Goal: Task Accomplishment & Management: Manage account settings

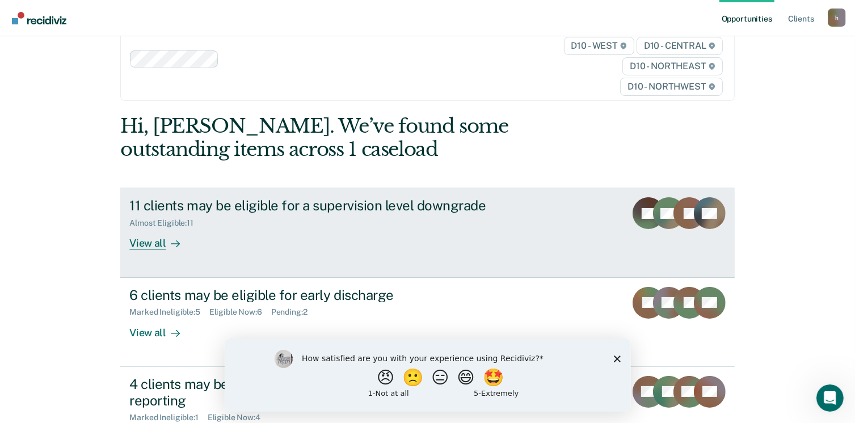
scroll to position [57, 0]
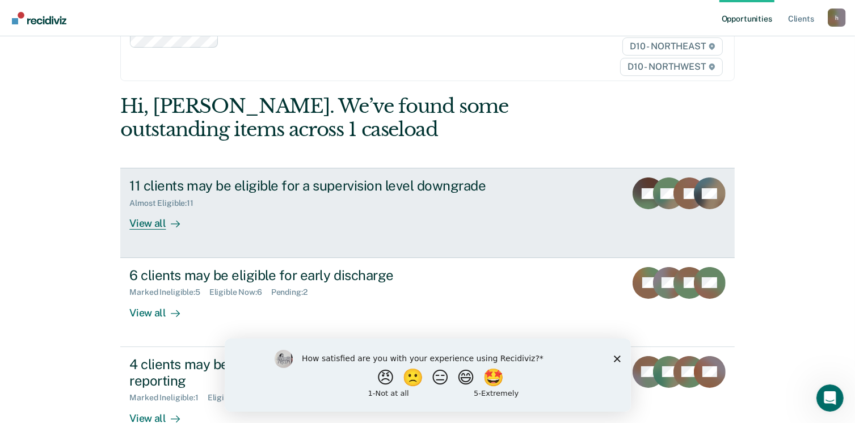
click at [168, 229] on div at bounding box center [173, 223] width 14 height 13
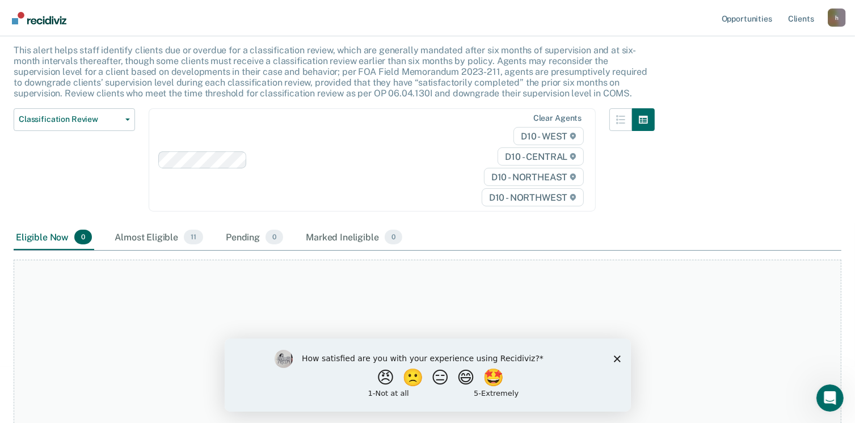
scroll to position [160, 0]
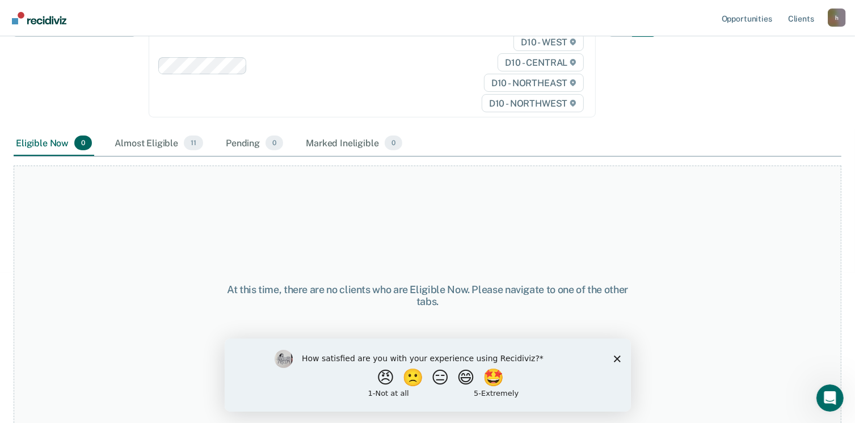
click at [617, 358] on polygon "Close survey" at bounding box center [617, 358] width 7 height 7
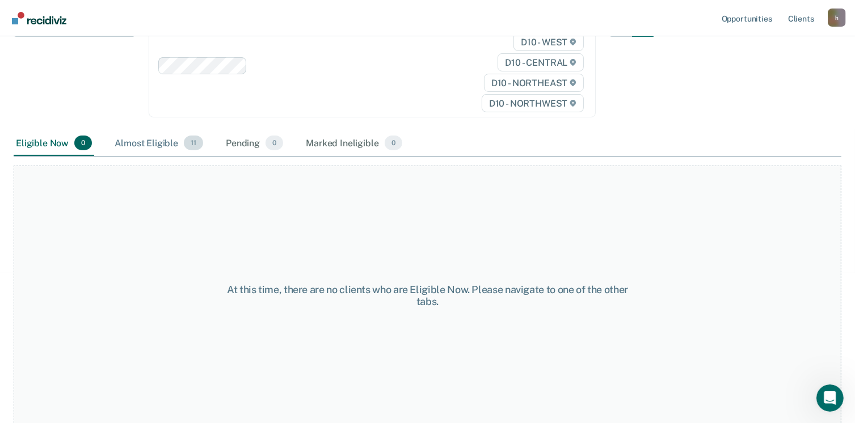
click at [152, 141] on div "Almost Eligible 11" at bounding box center [158, 143] width 93 height 25
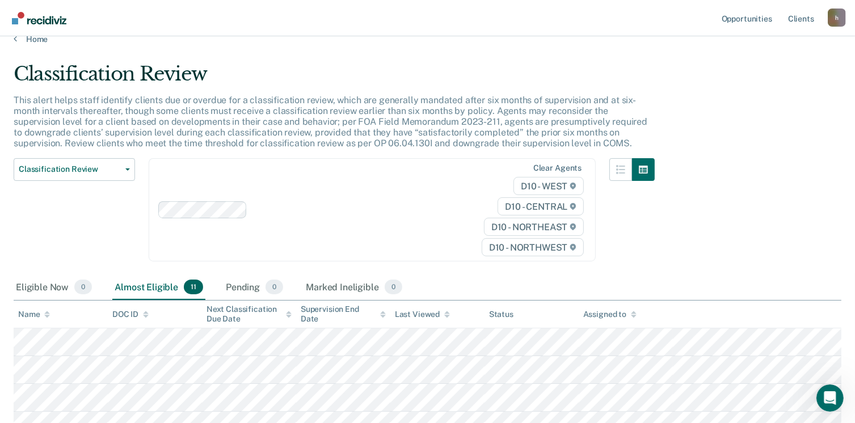
scroll to position [0, 0]
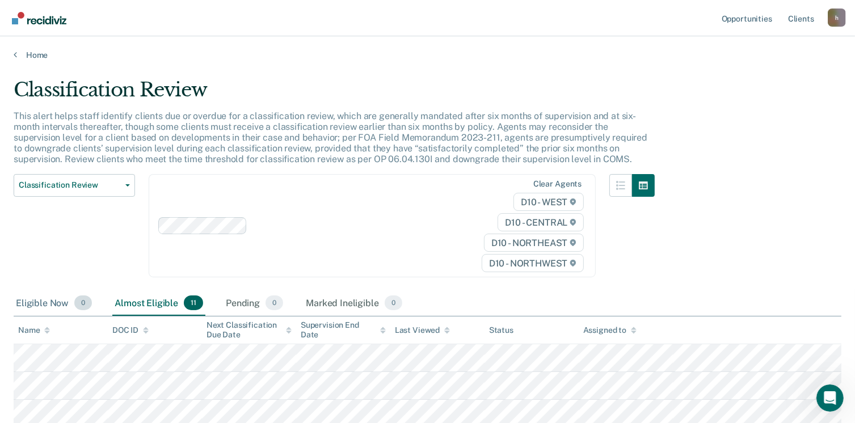
click at [39, 300] on div "Eligible Now 0" at bounding box center [54, 303] width 81 height 25
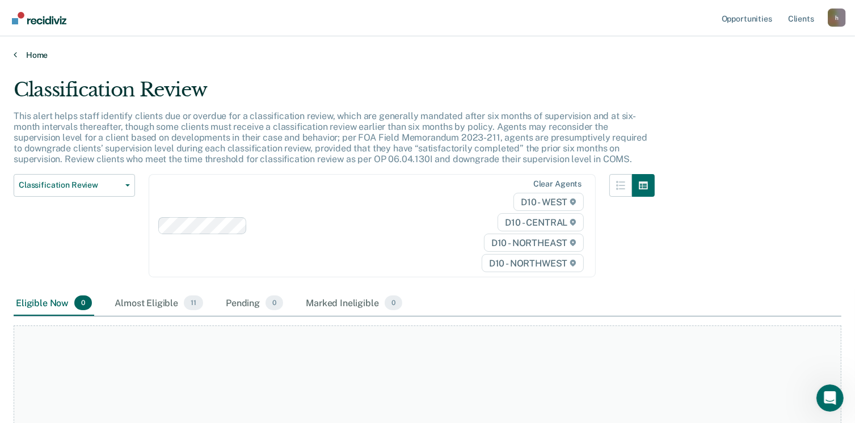
click at [20, 54] on link "Home" at bounding box center [428, 55] width 828 height 10
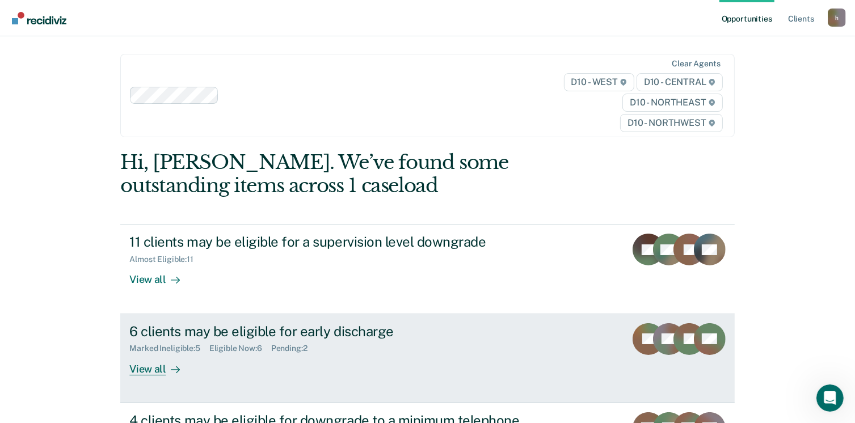
scroll to position [57, 0]
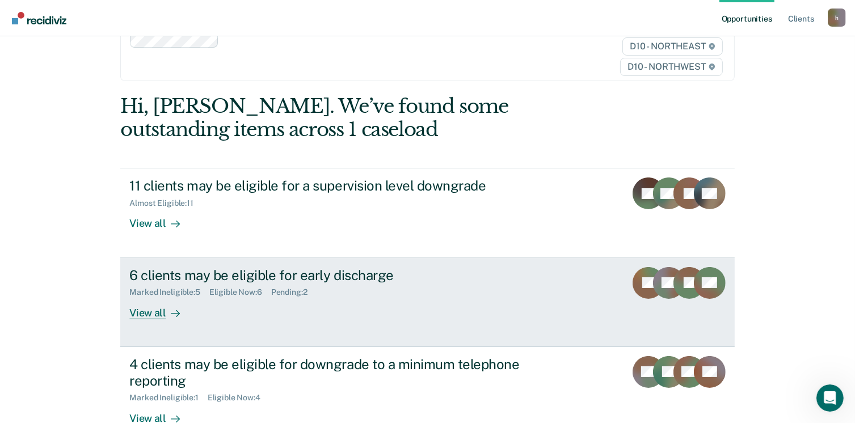
click at [157, 315] on div "View all" at bounding box center [161, 308] width 64 height 22
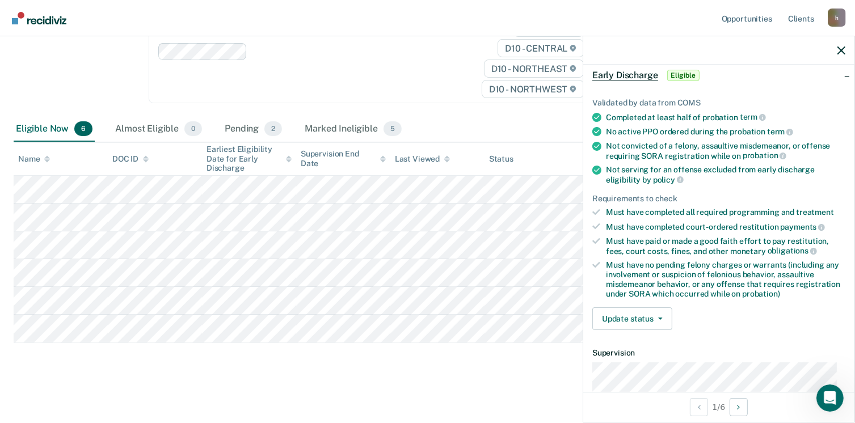
scroll to position [114, 0]
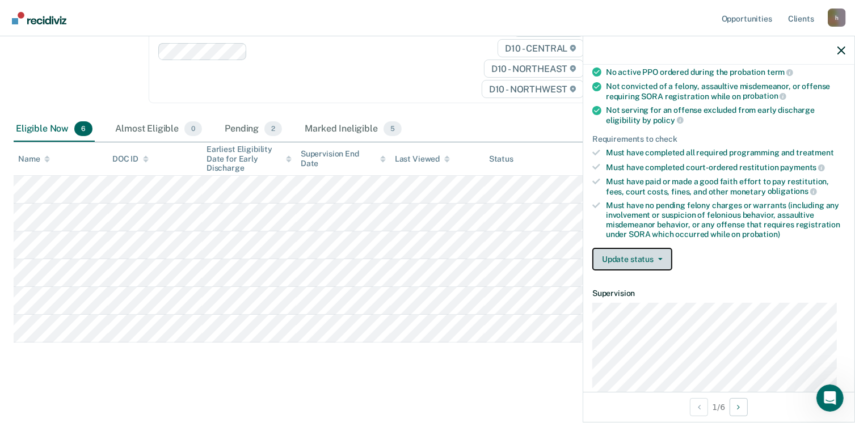
click at [630, 257] on button "Update status" at bounding box center [633, 259] width 80 height 23
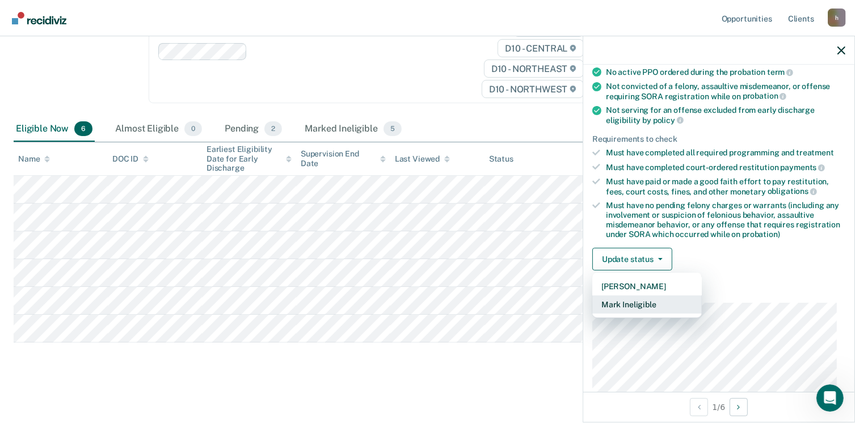
click at [635, 301] on button "Mark Ineligible" at bounding box center [648, 305] width 110 height 18
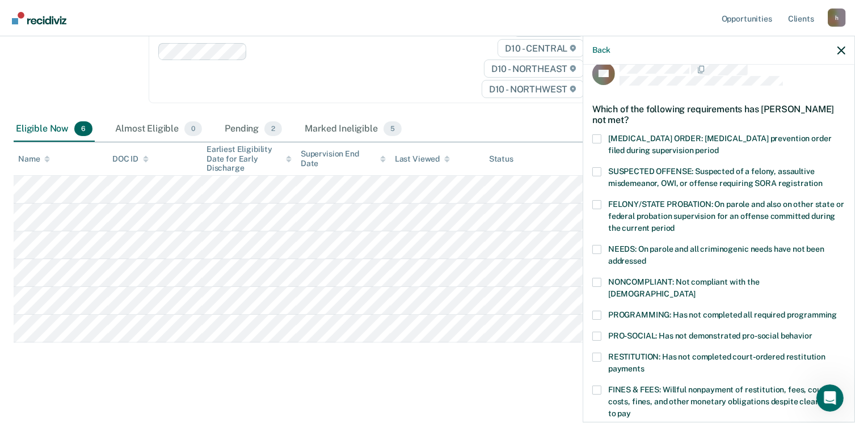
scroll to position [0, 0]
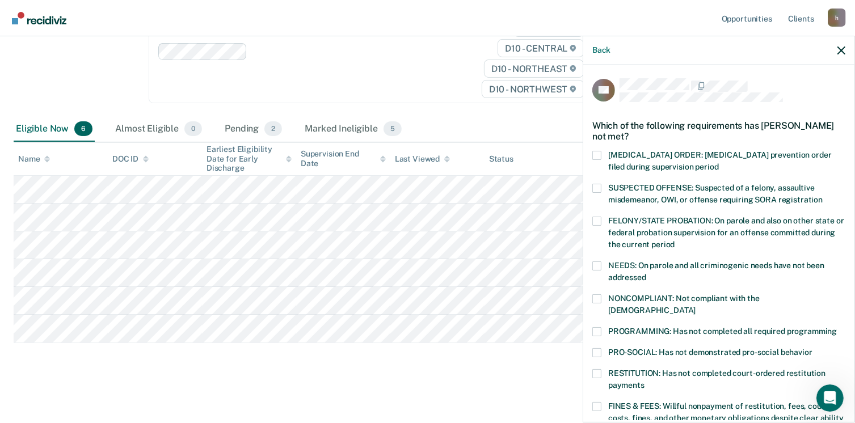
click at [599, 189] on span at bounding box center [597, 188] width 9 height 9
click at [823, 196] on input "SUSPECTED OFFENSE: Suspected of a felony, assaultive misdemeanor, OWI, or offen…" at bounding box center [823, 196] width 0 height 0
click at [599, 189] on span at bounding box center [597, 188] width 9 height 9
click at [823, 196] on input "SUSPECTED OFFENSE: Suspected of a felony, assaultive misdemeanor, OWI, or offen…" at bounding box center [823, 196] width 0 height 0
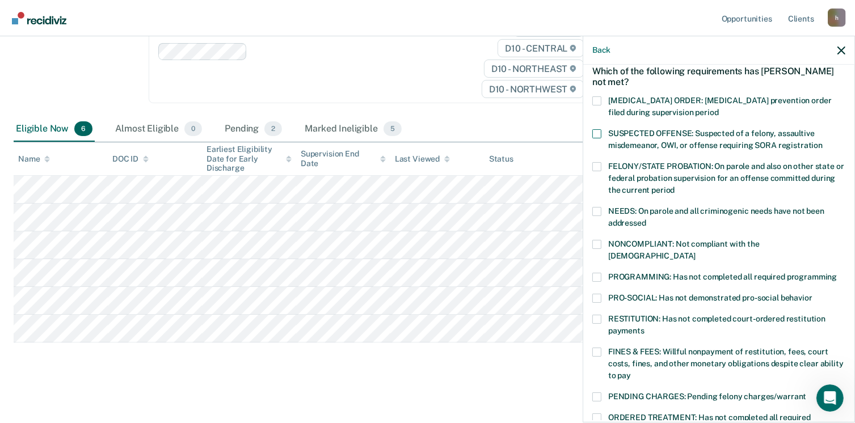
scroll to position [57, 0]
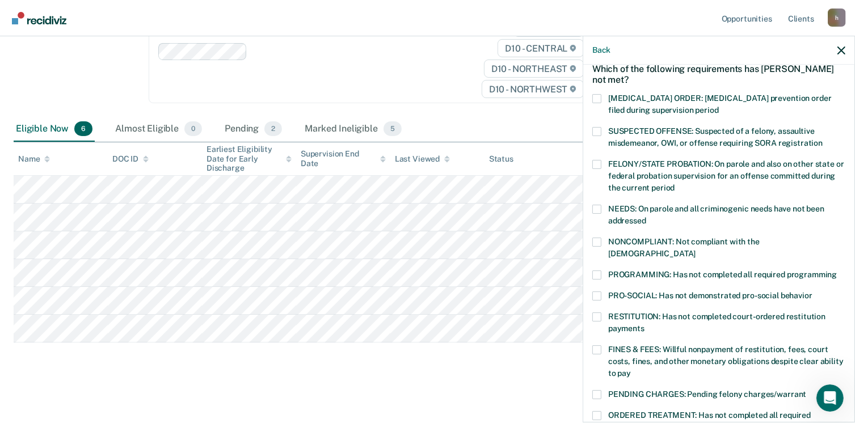
click at [598, 239] on span at bounding box center [597, 242] width 9 height 9
click at [696, 250] on input "NONCOMPLIANT: Not compliant with the [DEMOGRAPHIC_DATA]" at bounding box center [696, 250] width 0 height 0
click at [602, 271] on label "PROGRAMMING: Has not completed all required programming" at bounding box center [719, 277] width 253 height 12
click at [837, 271] on input "PROGRAMMING: Has not completed all required programming" at bounding box center [837, 271] width 0 height 0
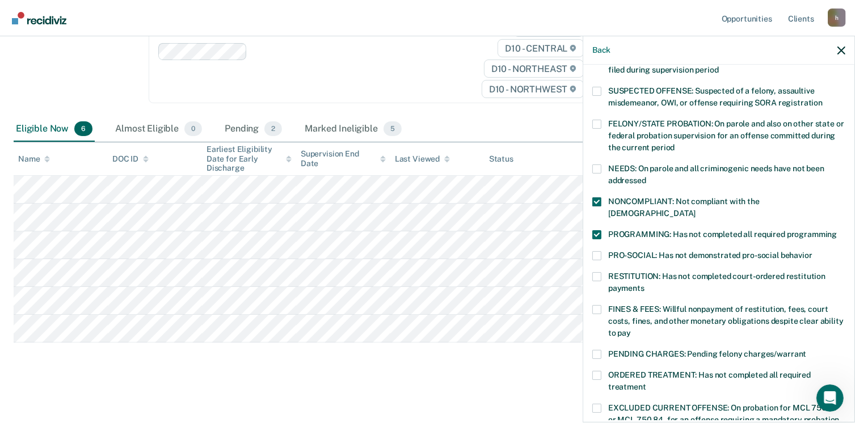
scroll to position [114, 0]
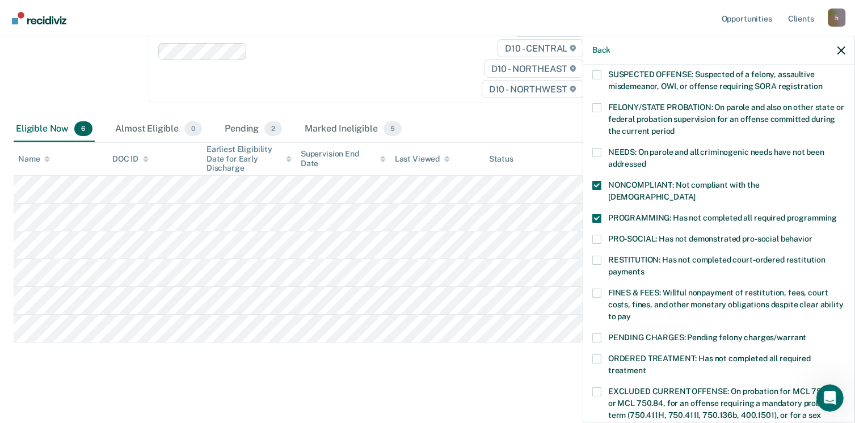
click at [604, 289] on label "FINES & FEES: Willful nonpayment of restitution, fees, court costs, fines, and …" at bounding box center [719, 307] width 253 height 36
click at [631, 313] on input "FINES & FEES: Willful nonpayment of restitution, fees, court costs, fines, and …" at bounding box center [631, 313] width 0 height 0
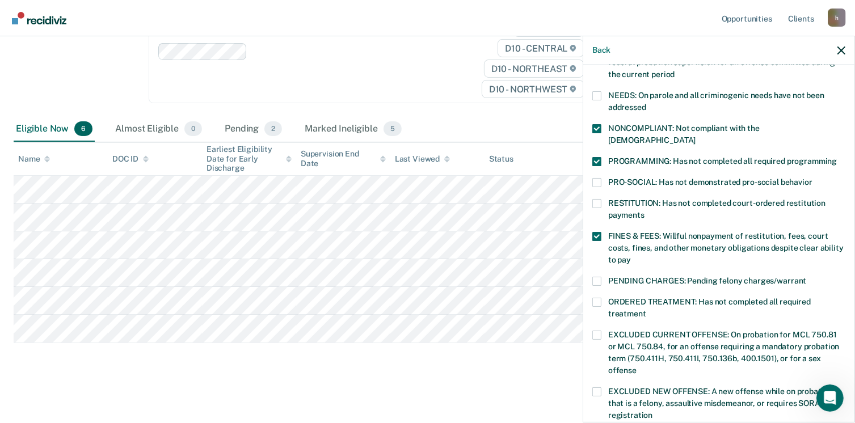
click at [602, 277] on label "PENDING CHARGES: Pending felony charges/warrant" at bounding box center [719, 283] width 253 height 12
click at [806, 277] on input "PENDING CHARGES: Pending felony charges/warrant" at bounding box center [806, 277] width 0 height 0
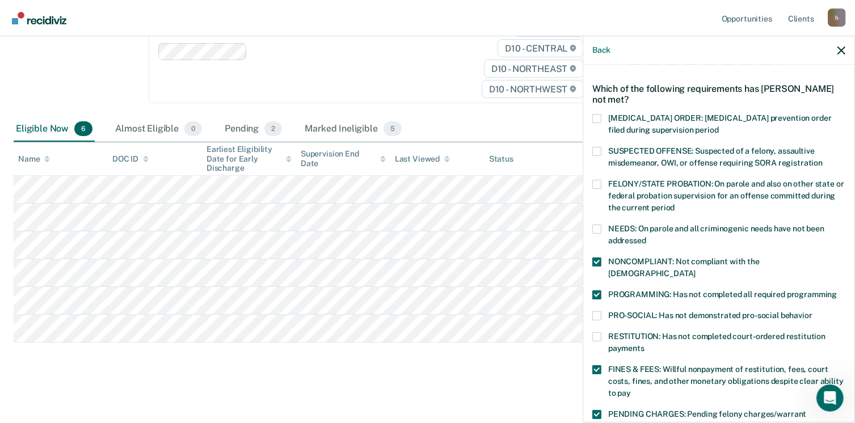
scroll to position [57, 0]
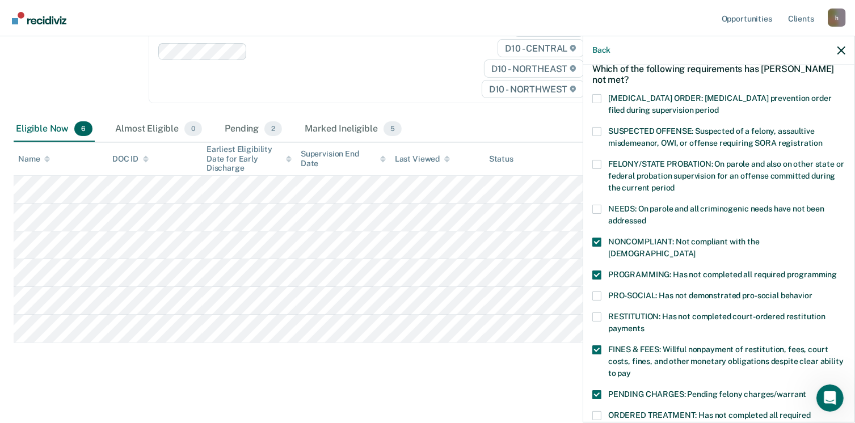
click at [598, 240] on span at bounding box center [597, 242] width 9 height 9
click at [696, 250] on input "NONCOMPLIANT: Not compliant with the [DEMOGRAPHIC_DATA]" at bounding box center [696, 250] width 0 height 0
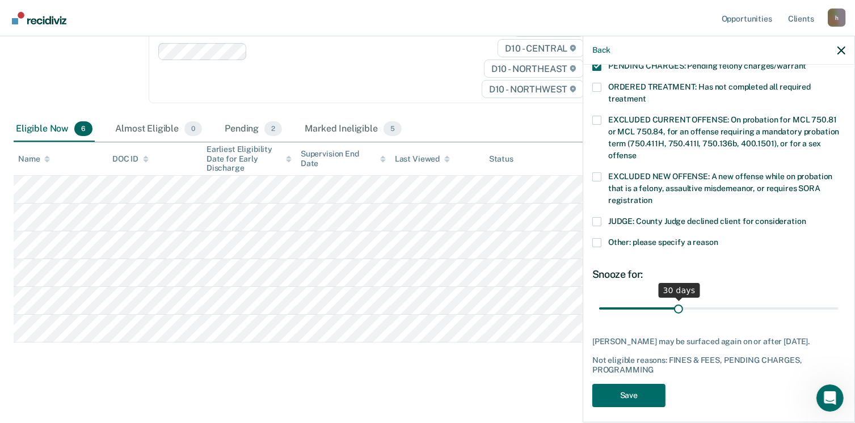
scroll to position [388, 0]
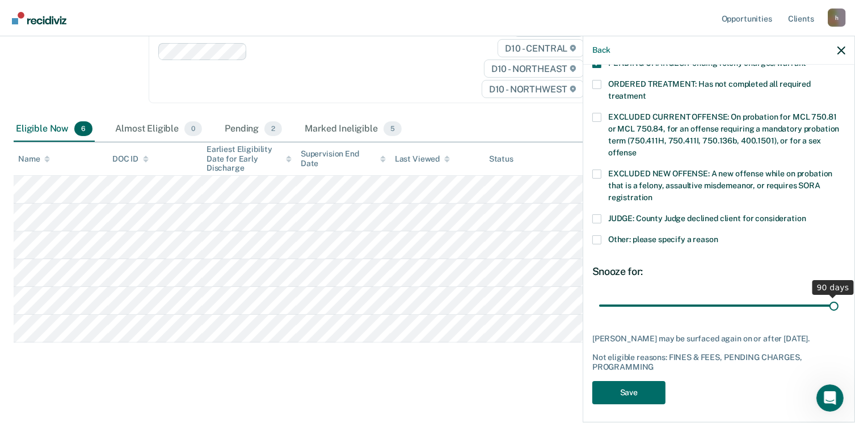
drag, startPoint x: 677, startPoint y: 293, endPoint x: 867, endPoint y: 293, distance: 190.7
type input "90"
click at [839, 296] on input "range" at bounding box center [719, 306] width 240 height 20
click at [637, 389] on button "Save" at bounding box center [629, 392] width 73 height 23
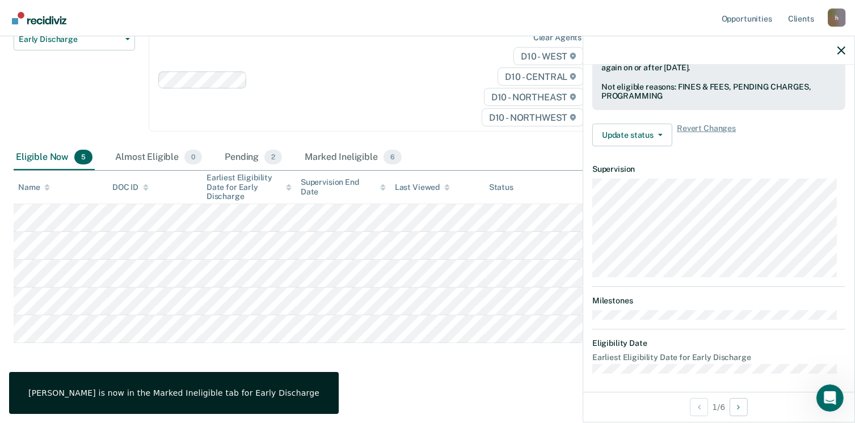
scroll to position [238, 0]
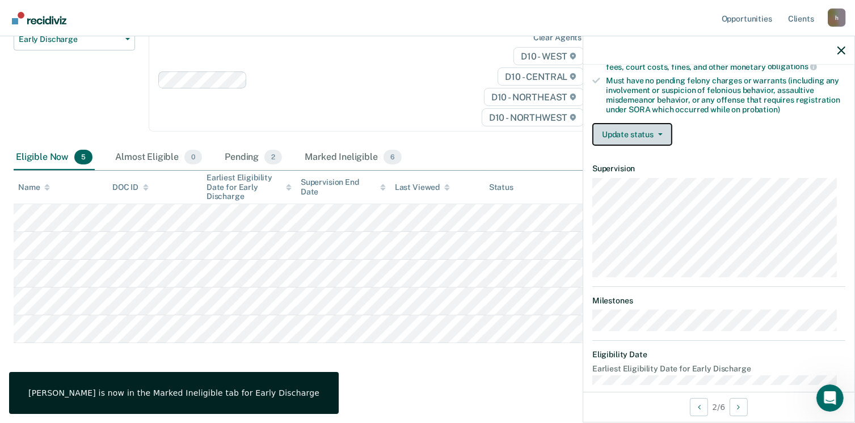
click at [611, 135] on button "Update status" at bounding box center [633, 134] width 80 height 23
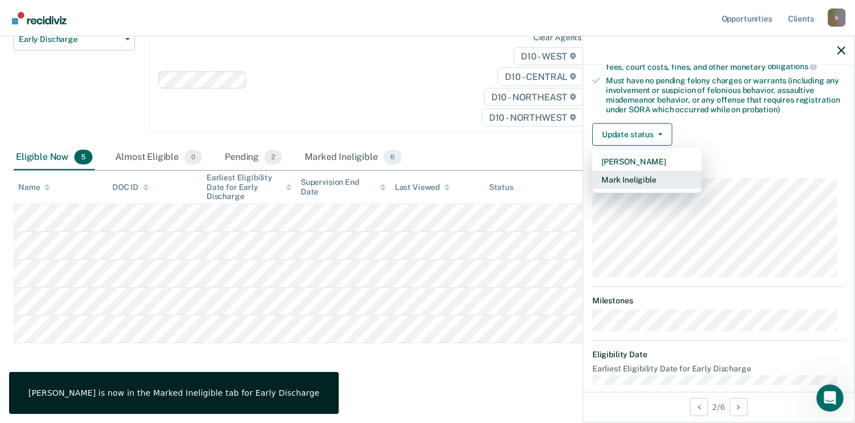
click at [643, 178] on button "Mark Ineligible" at bounding box center [648, 180] width 110 height 18
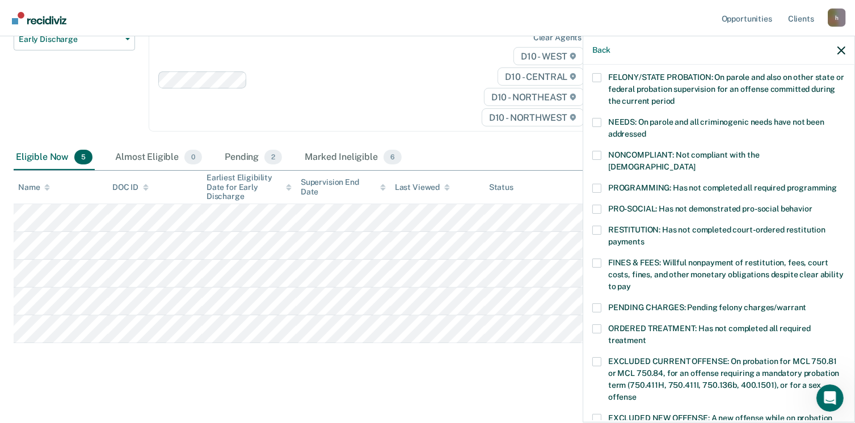
scroll to position [125, 0]
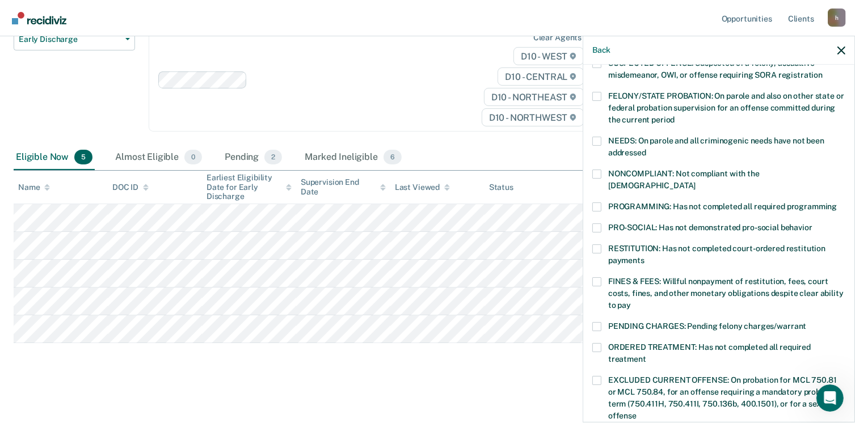
click at [604, 203] on label "PROGRAMMING: Has not completed all required programming" at bounding box center [719, 209] width 253 height 12
click at [837, 203] on input "PROGRAMMING: Has not completed all required programming" at bounding box center [837, 203] width 0 height 0
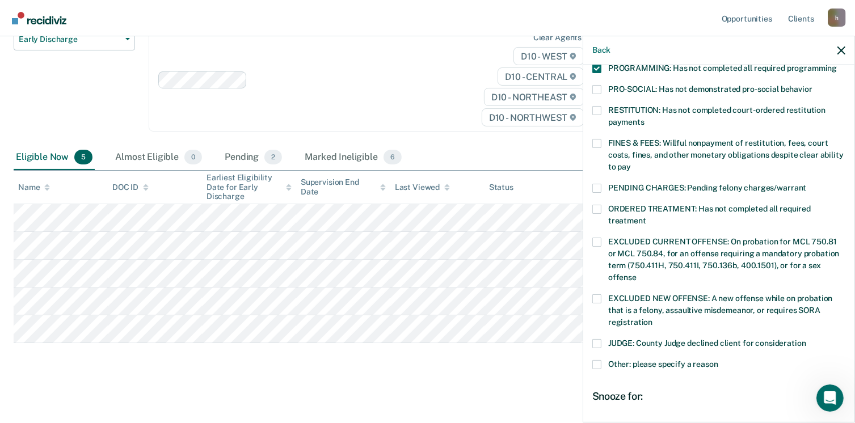
scroll to position [238, 0]
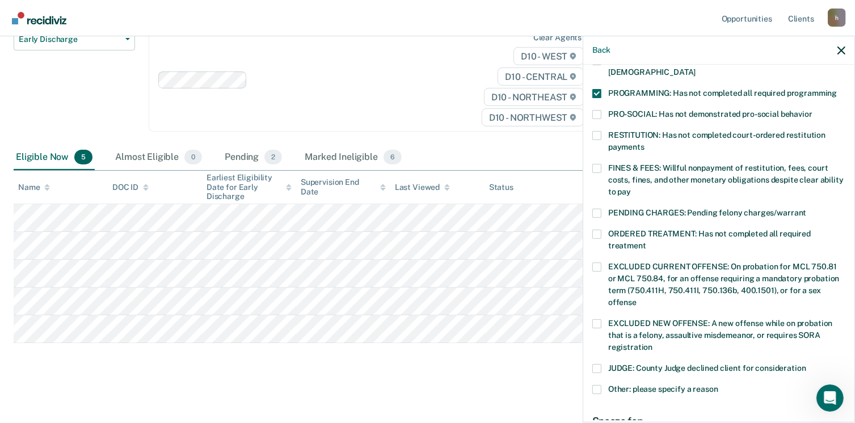
click at [598, 164] on span at bounding box center [597, 168] width 9 height 9
click at [631, 188] on input "FINES & FEES: Willful nonpayment of restitution, fees, court costs, fines, and …" at bounding box center [631, 188] width 0 height 0
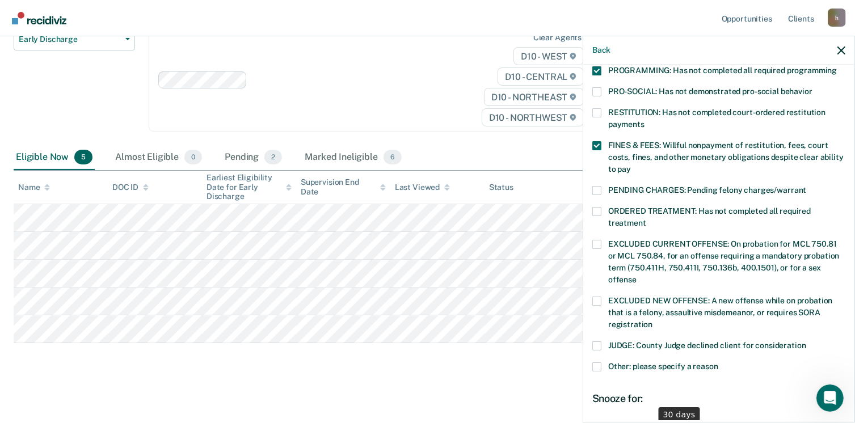
scroll to position [295, 0]
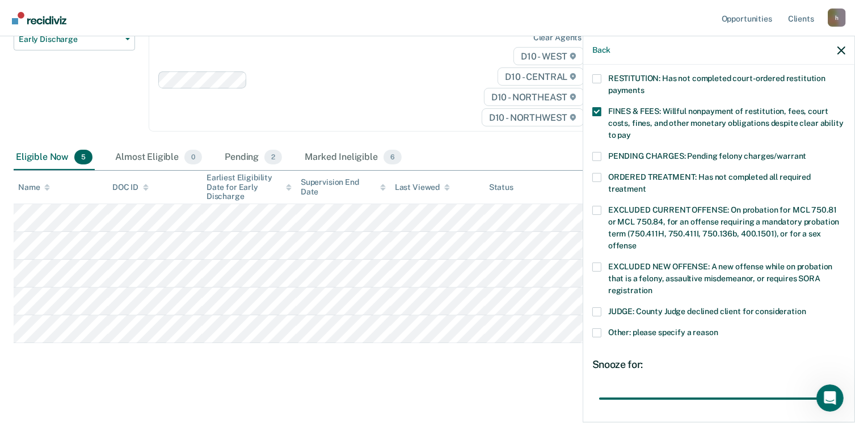
drag, startPoint x: 677, startPoint y: 386, endPoint x: 836, endPoint y: 376, distance: 159.2
type input "90"
click at [839, 389] on input "range" at bounding box center [719, 399] width 240 height 20
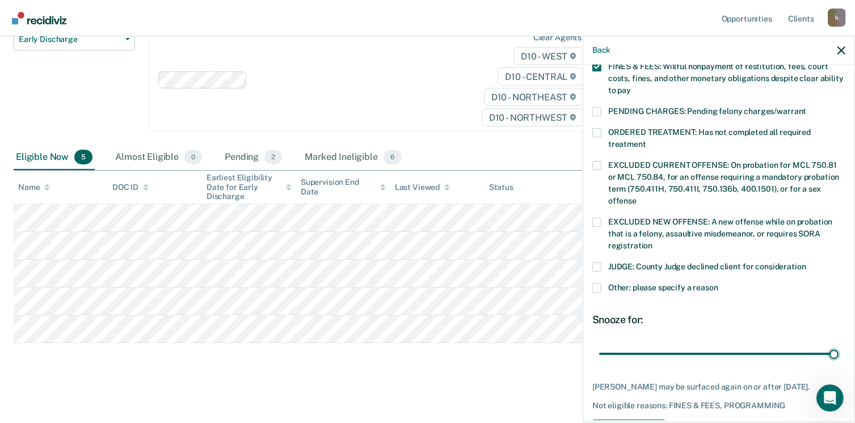
scroll to position [379, 0]
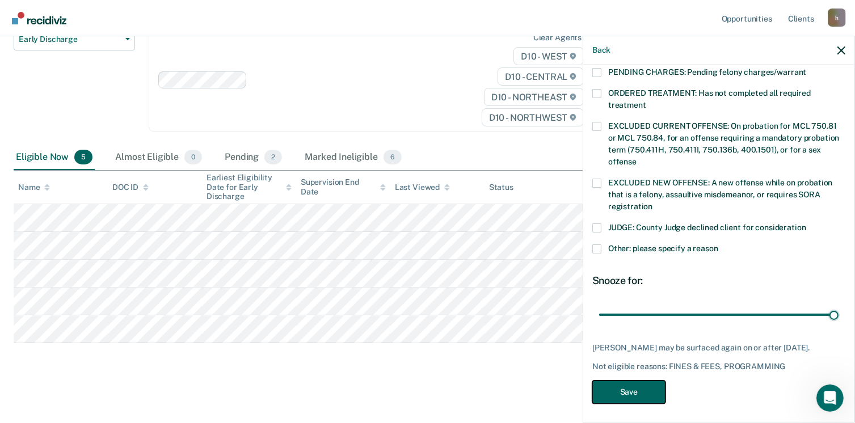
click at [644, 389] on button "Save" at bounding box center [629, 392] width 73 height 23
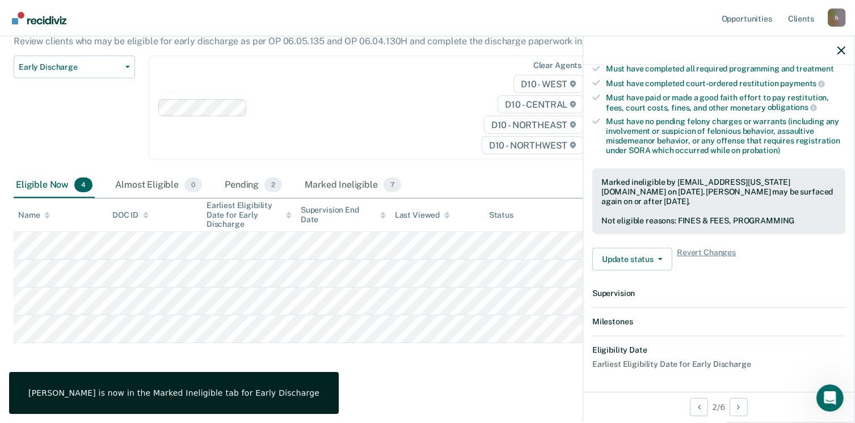
scroll to position [334, 0]
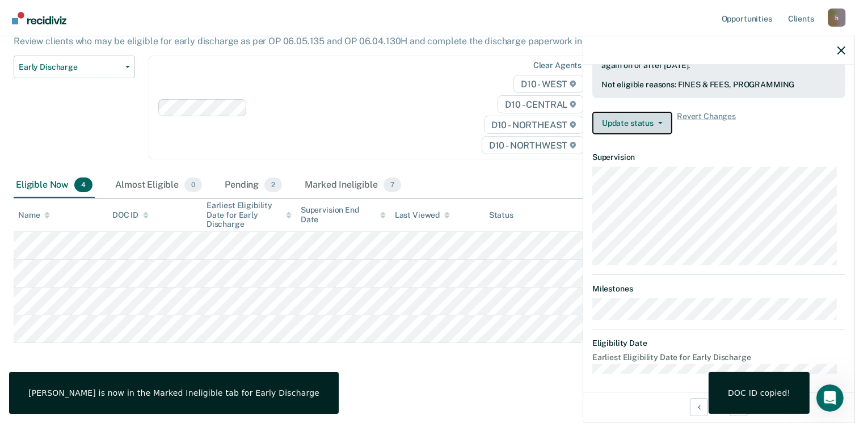
click at [638, 122] on button "Update status" at bounding box center [633, 123] width 80 height 23
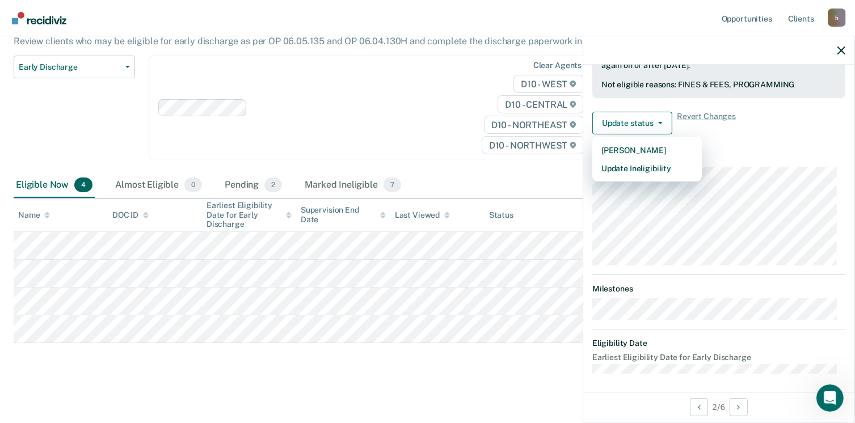
click at [291, 375] on main "Early Discharge Early Discharge is the termination of the period of probation o…" at bounding box center [427, 187] width 855 height 469
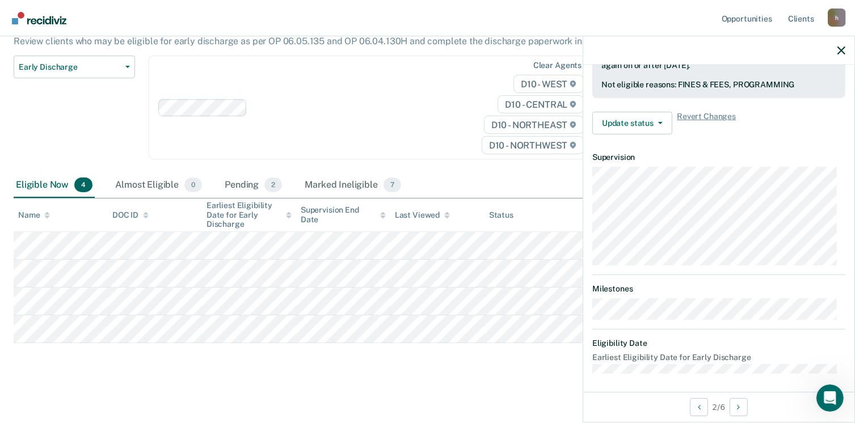
scroll to position [250, 0]
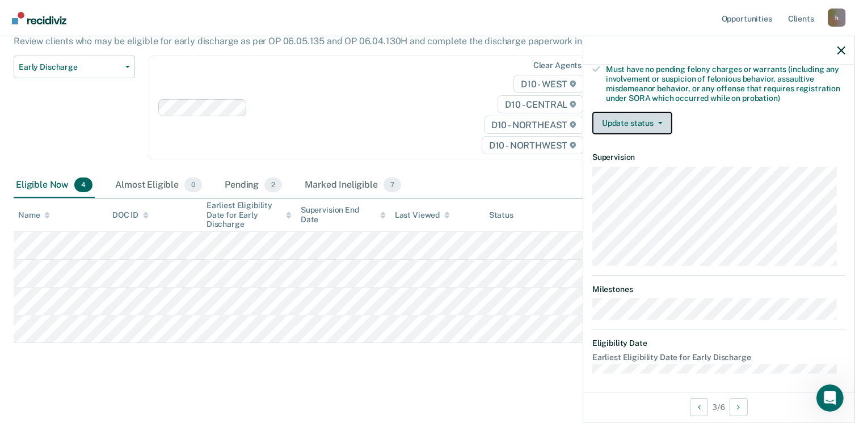
click at [616, 118] on button "Update status" at bounding box center [633, 123] width 80 height 23
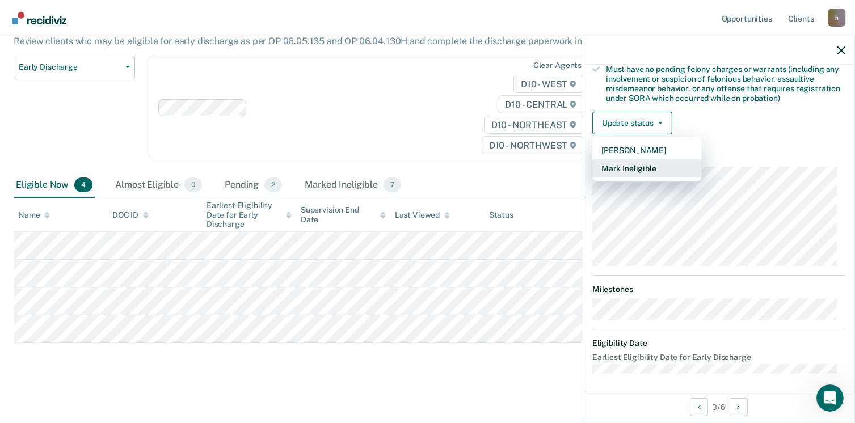
click at [667, 166] on button "Mark Ineligible" at bounding box center [648, 168] width 110 height 18
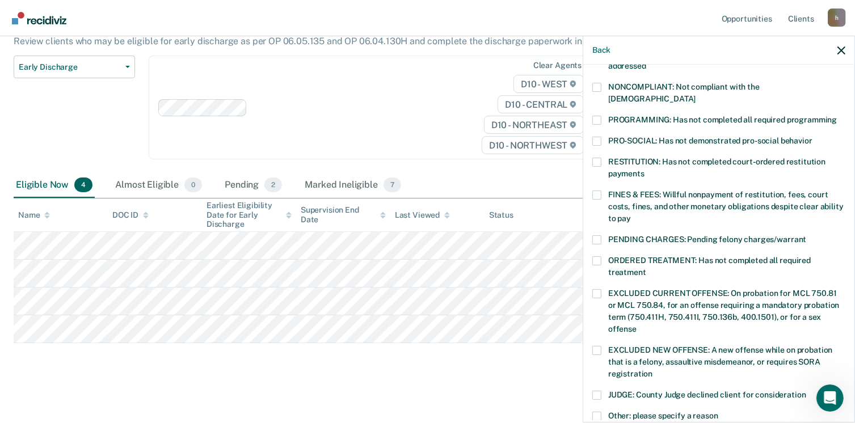
scroll to position [193, 0]
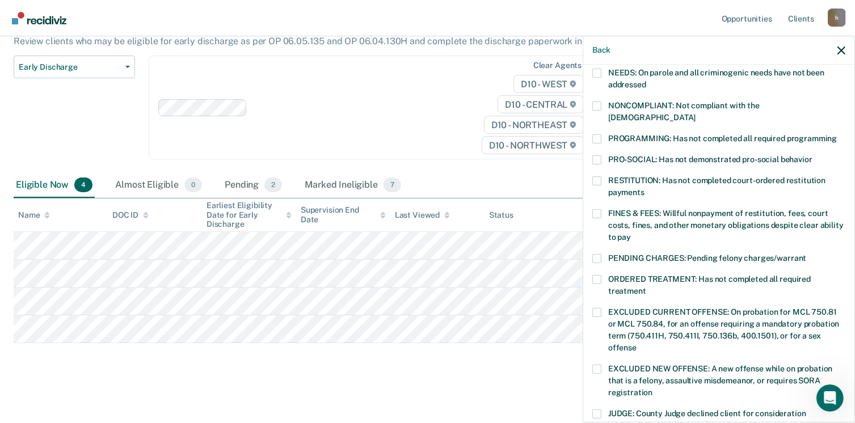
click at [600, 135] on span at bounding box center [597, 139] width 9 height 9
click at [837, 135] on input "PROGRAMMING: Has not completed all required programming" at bounding box center [837, 135] width 0 height 0
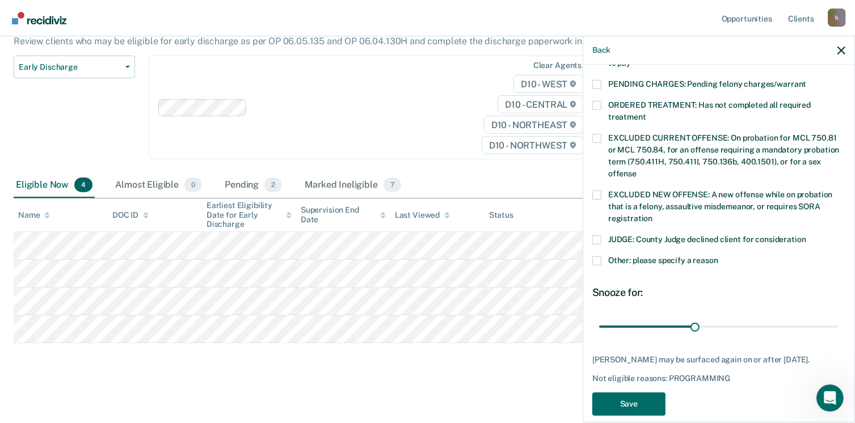
scroll to position [369, 0]
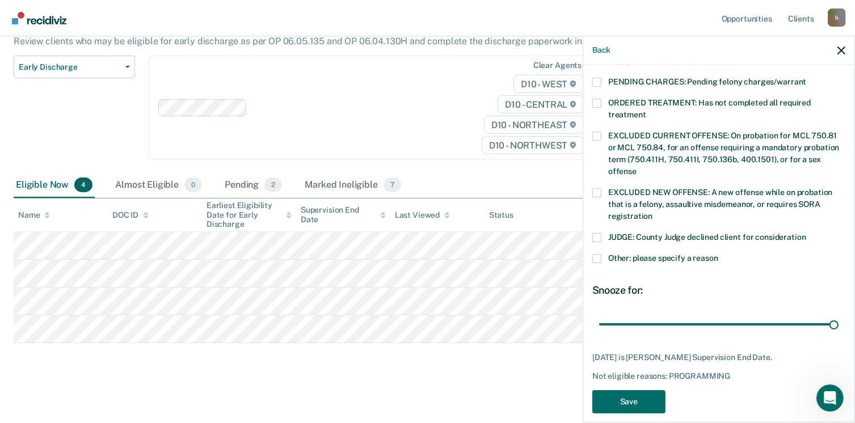
drag, startPoint x: 690, startPoint y: 312, endPoint x: 858, endPoint y: 311, distance: 167.4
type input "74"
click at [839, 315] on input "range" at bounding box center [719, 325] width 240 height 20
drag, startPoint x: 624, startPoint y: 393, endPoint x: 622, endPoint y: 386, distance: 7.2
click at [624, 392] on button "Save" at bounding box center [629, 401] width 73 height 23
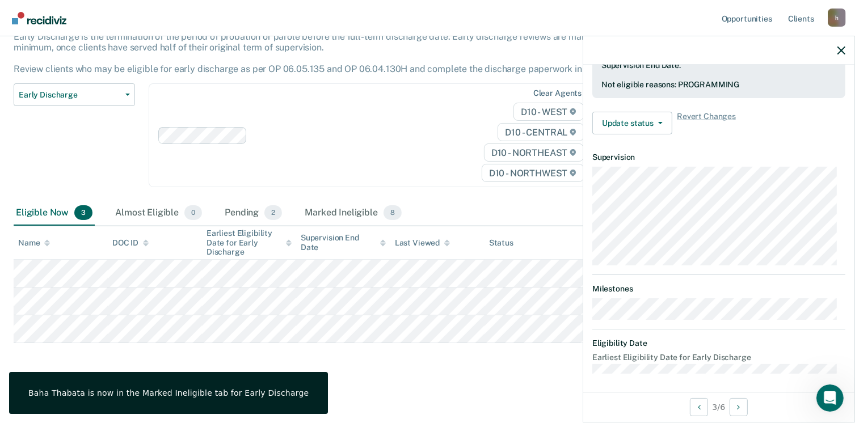
scroll to position [238, 0]
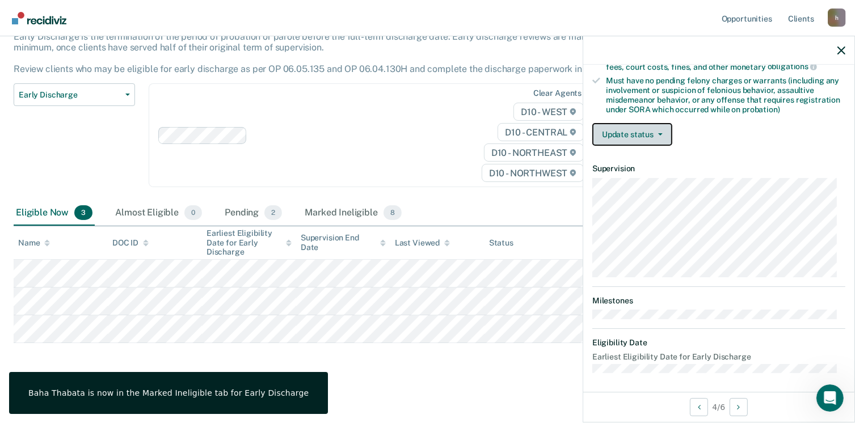
click at [638, 133] on button "Update status" at bounding box center [633, 134] width 80 height 23
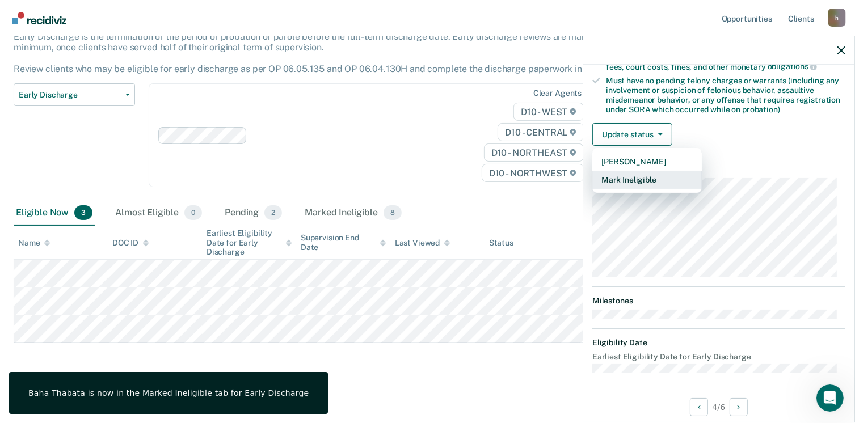
click at [642, 178] on button "Mark Ineligible" at bounding box center [648, 180] width 110 height 18
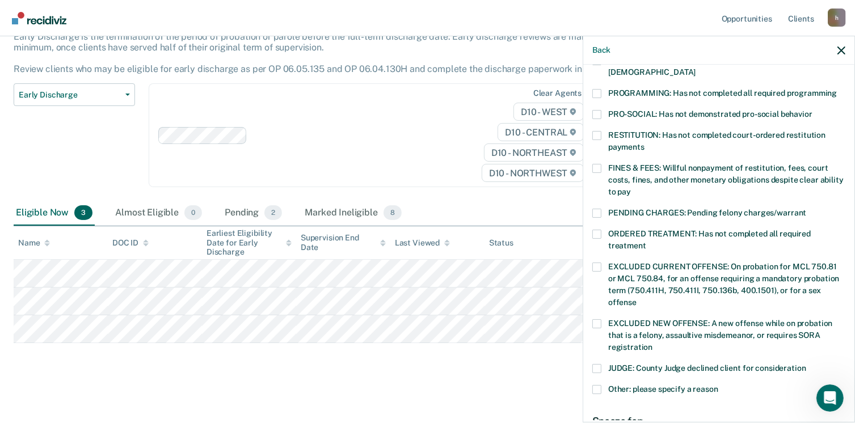
click at [599, 89] on span at bounding box center [597, 93] width 9 height 9
click at [837, 89] on input "PROGRAMMING: Has not completed all required programming" at bounding box center [837, 89] width 0 height 0
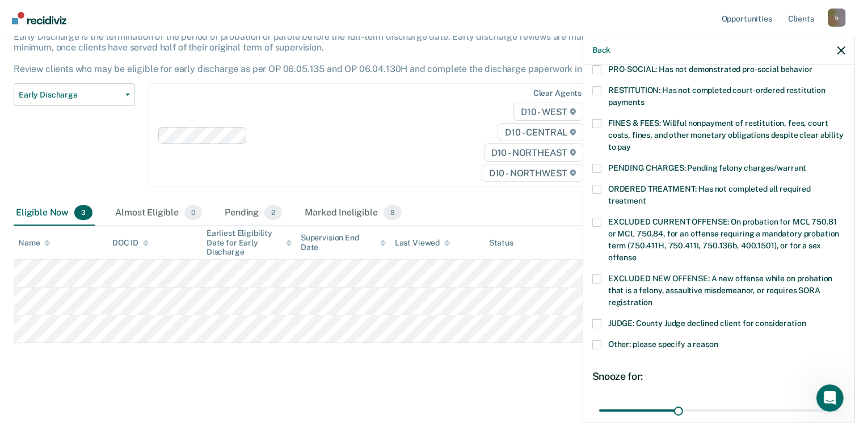
scroll to position [352, 0]
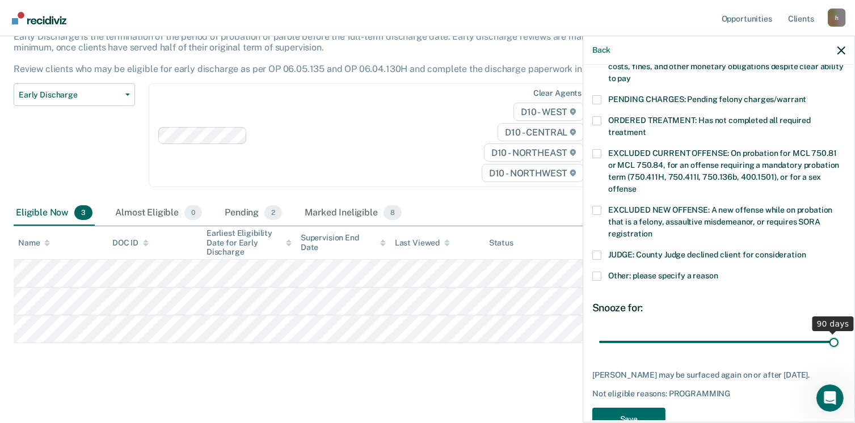
drag, startPoint x: 677, startPoint y: 326, endPoint x: 867, endPoint y: 327, distance: 190.7
type input "90"
click at [839, 333] on input "range" at bounding box center [719, 343] width 240 height 20
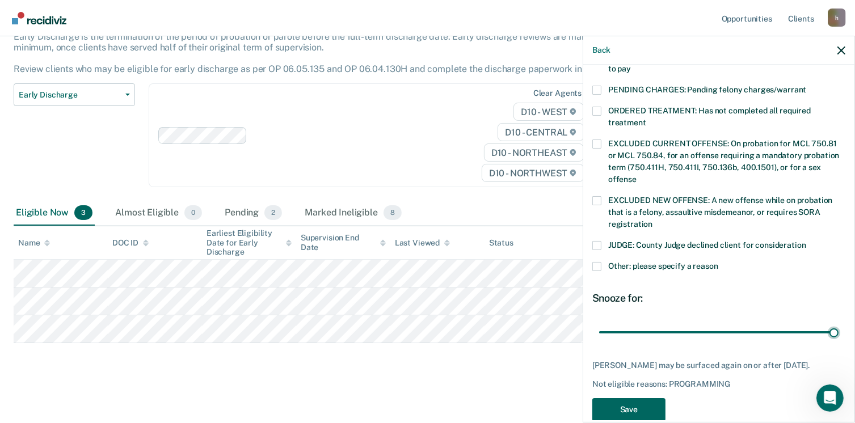
scroll to position [379, 0]
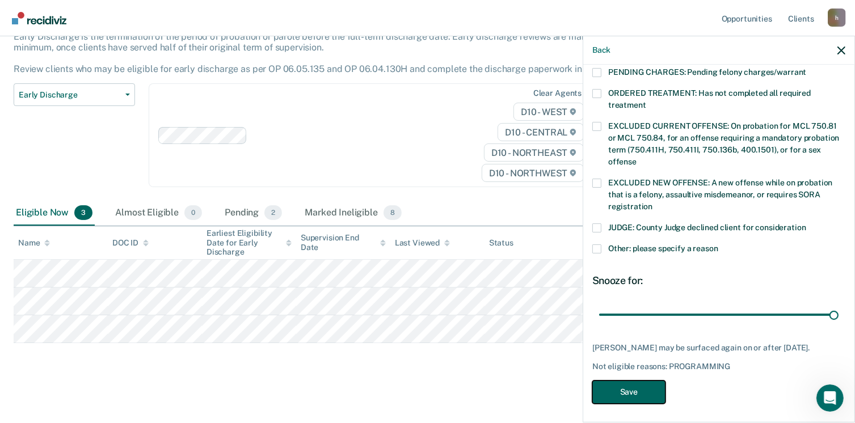
click at [654, 384] on button "Save" at bounding box center [629, 392] width 73 height 23
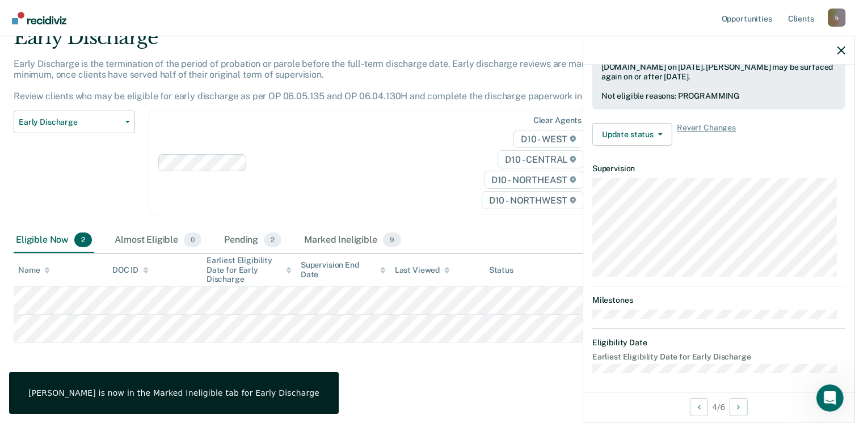
scroll to position [238, 0]
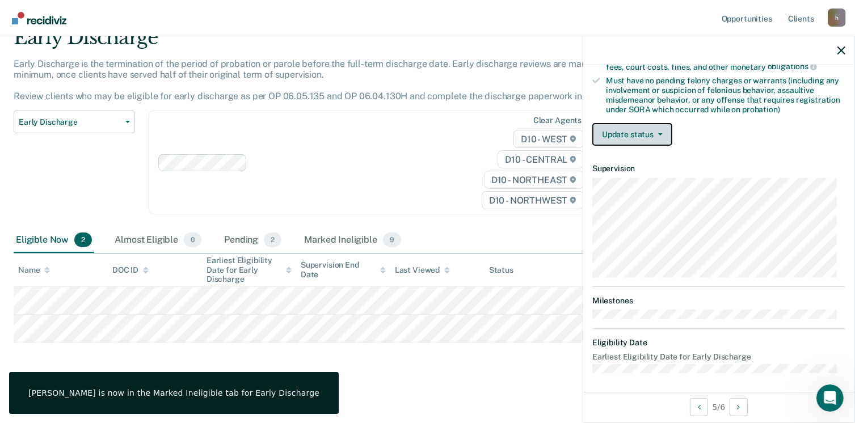
click at [657, 133] on span "button" at bounding box center [658, 134] width 9 height 2
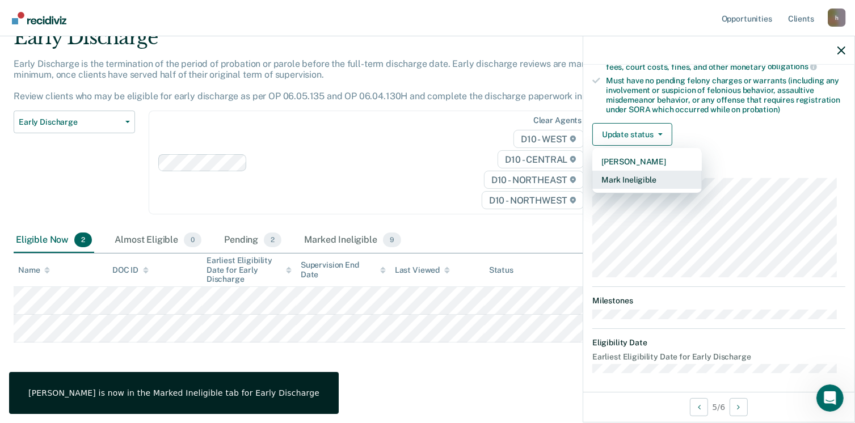
click at [654, 173] on button "Mark Ineligible" at bounding box center [648, 180] width 110 height 18
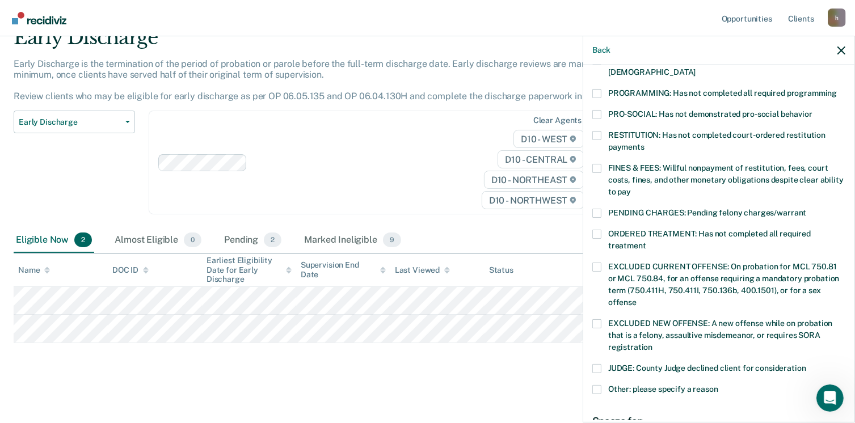
click at [602, 89] on label "PROGRAMMING: Has not completed all required programming" at bounding box center [719, 95] width 253 height 12
click at [837, 89] on input "PROGRAMMING: Has not completed all required programming" at bounding box center [837, 89] width 0 height 0
click at [597, 164] on span at bounding box center [597, 168] width 9 height 9
click at [631, 188] on input "FINES & FEES: Willful nonpayment of restitution, fees, court costs, fines, and …" at bounding box center [631, 188] width 0 height 0
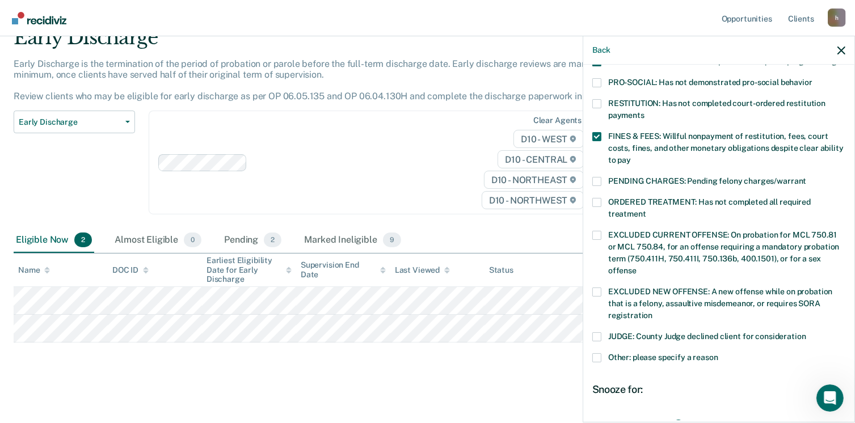
scroll to position [295, 0]
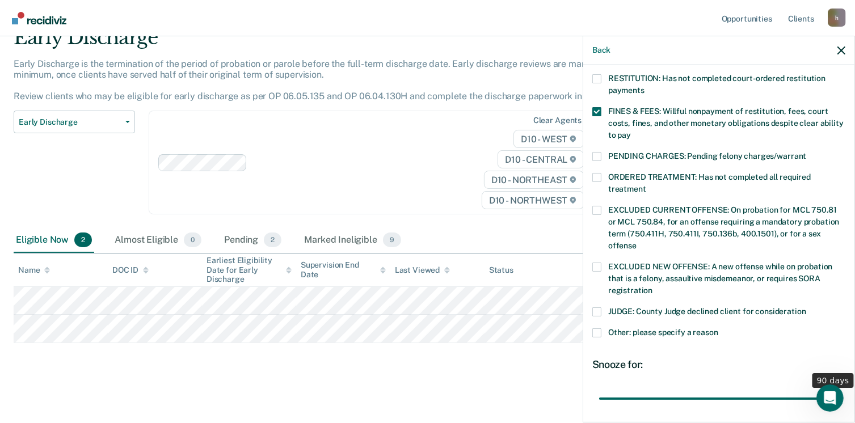
drag, startPoint x: 677, startPoint y: 385, endPoint x: 867, endPoint y: 377, distance: 190.3
type input "90"
click at [839, 389] on input "range" at bounding box center [719, 399] width 240 height 20
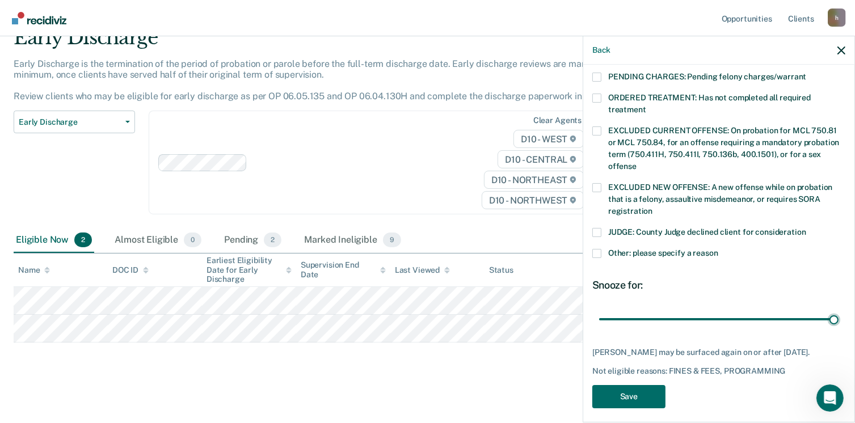
scroll to position [379, 0]
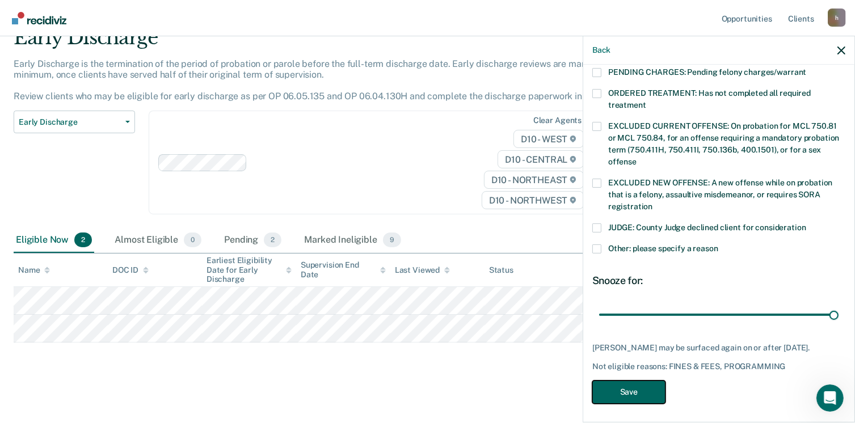
click at [651, 389] on button "Save" at bounding box center [629, 392] width 73 height 23
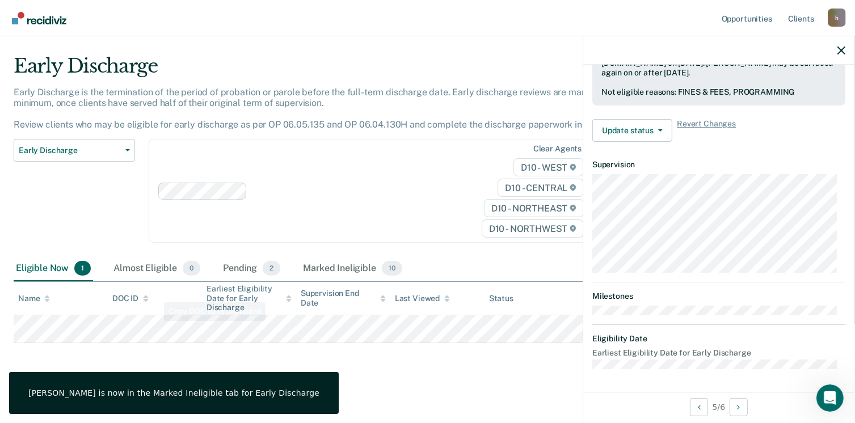
scroll to position [322, 0]
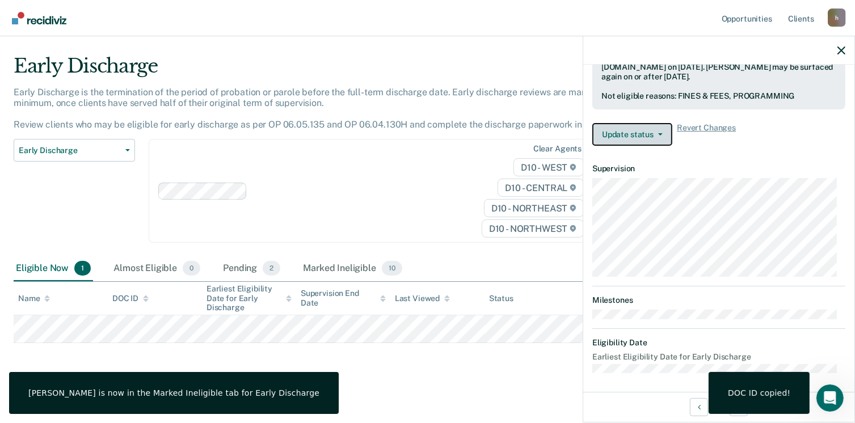
click at [620, 130] on button "Update status" at bounding box center [633, 134] width 80 height 23
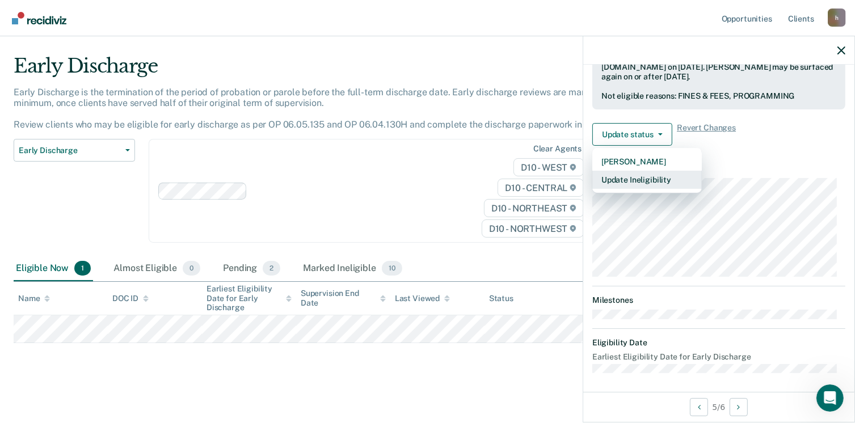
click at [656, 183] on button "Update Ineligibility" at bounding box center [648, 180] width 110 height 18
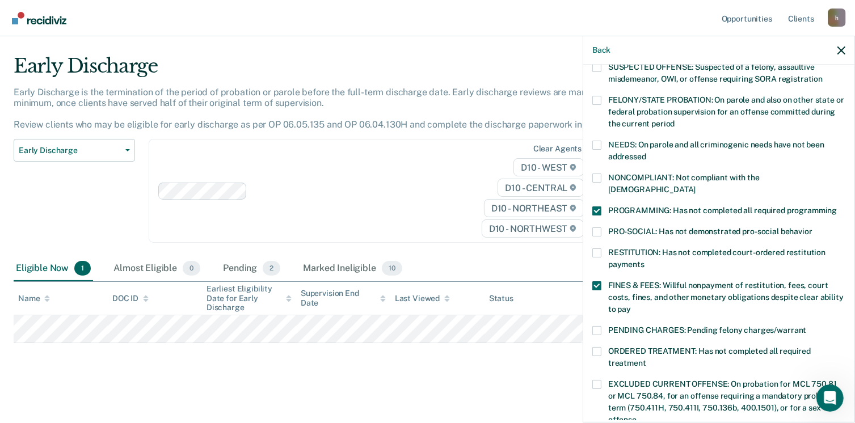
scroll to position [379, 0]
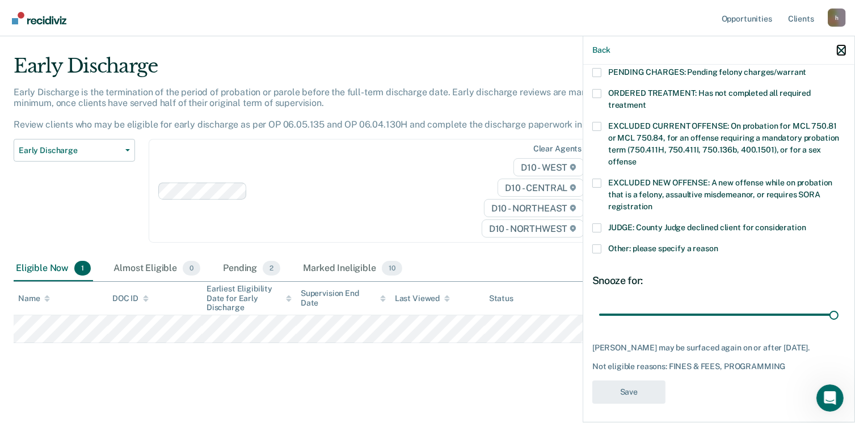
click at [844, 49] on icon "button" at bounding box center [842, 51] width 8 height 8
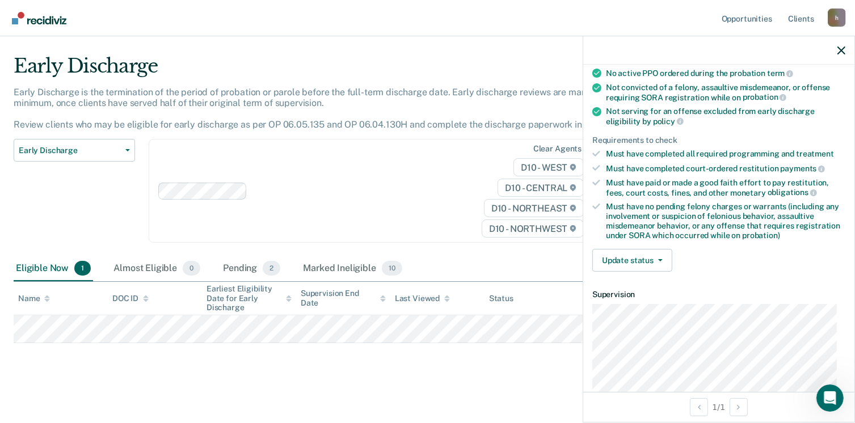
scroll to position [114, 0]
click at [633, 255] on button "Update status" at bounding box center [633, 259] width 80 height 23
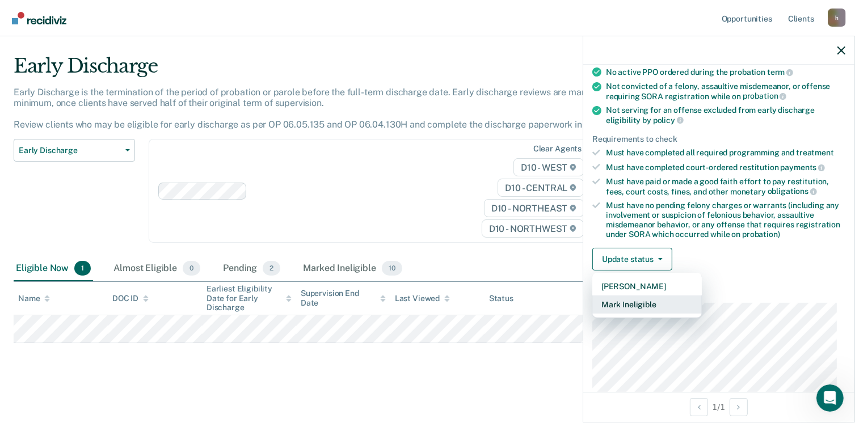
click at [634, 302] on button "Mark Ineligible" at bounding box center [648, 305] width 110 height 18
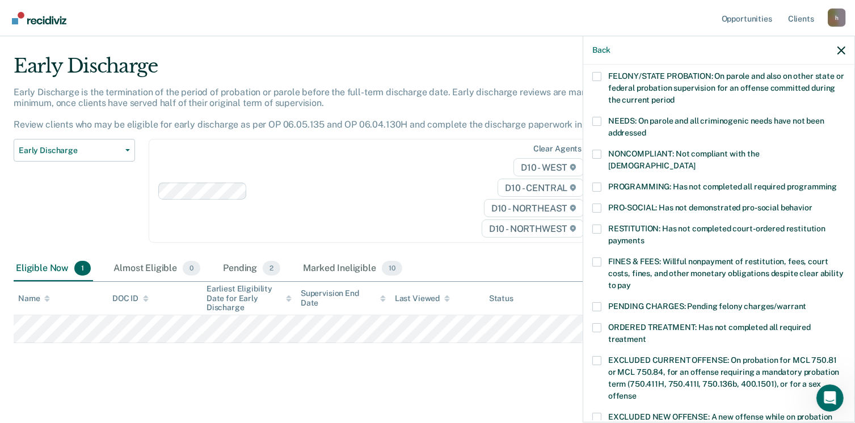
scroll to position [170, 0]
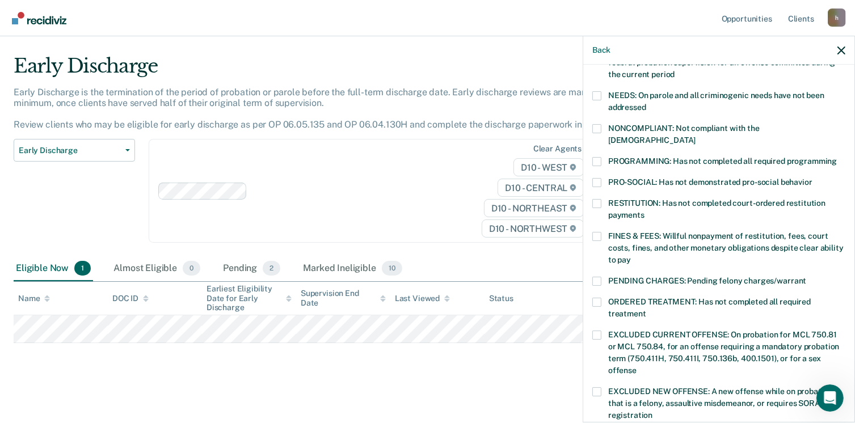
click at [596, 232] on span at bounding box center [597, 236] width 9 height 9
click at [631, 256] on input "FINES & FEES: Willful nonpayment of restitution, fees, court costs, fines, and …" at bounding box center [631, 256] width 0 height 0
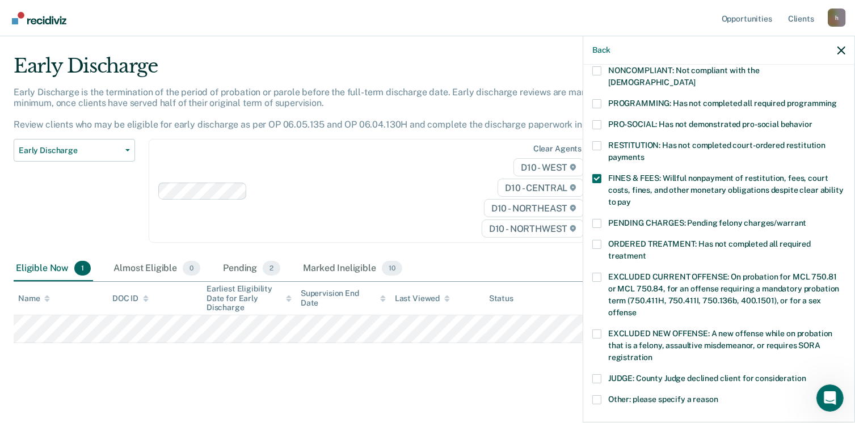
scroll to position [227, 0]
click at [595, 100] on span at bounding box center [597, 104] width 9 height 9
click at [837, 100] on input "PROGRAMMING: Has not completed all required programming" at bounding box center [837, 100] width 0 height 0
click at [598, 100] on span at bounding box center [597, 104] width 9 height 9
click at [837, 100] on input "PROGRAMMING: Has not completed all required programming" at bounding box center [837, 100] width 0 height 0
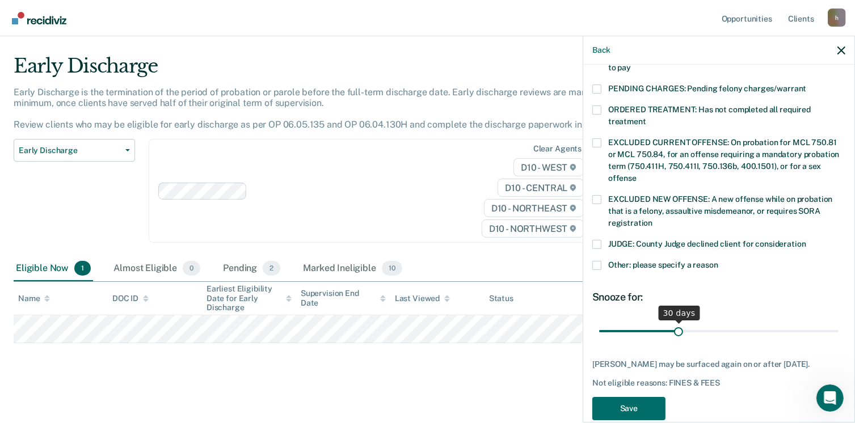
scroll to position [369, 0]
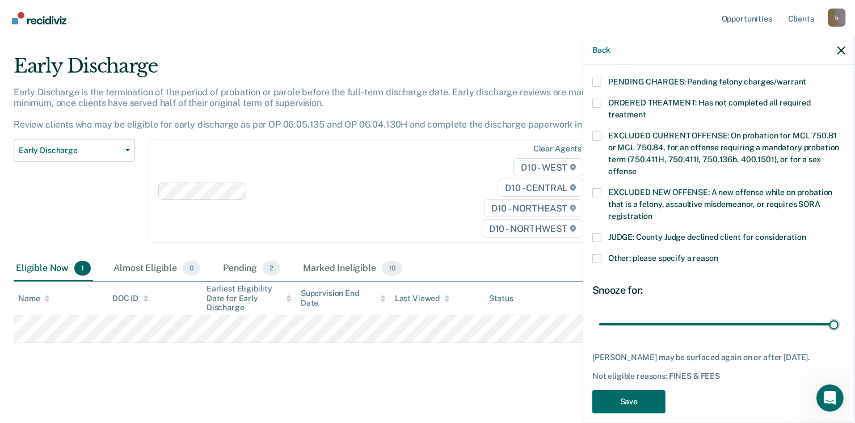
drag, startPoint x: 676, startPoint y: 309, endPoint x: 863, endPoint y: 305, distance: 186.8
type input "90"
click at [839, 315] on input "range" at bounding box center [719, 325] width 240 height 20
click at [628, 397] on button "Save" at bounding box center [629, 401] width 73 height 23
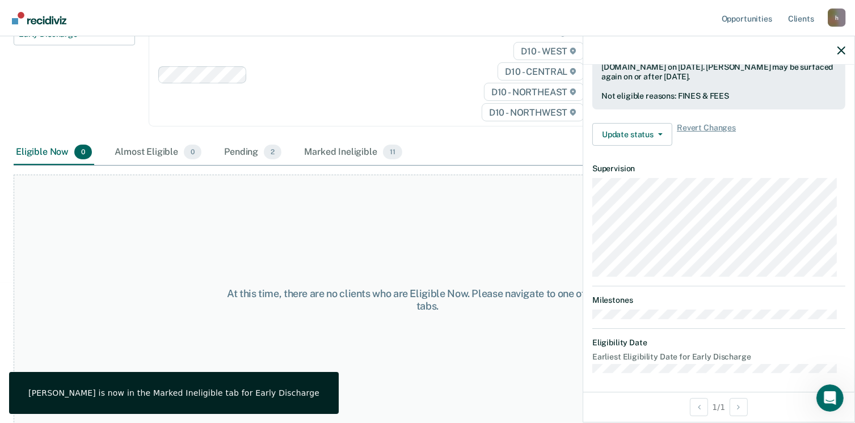
scroll to position [141, 0]
click at [844, 46] on button "button" at bounding box center [842, 50] width 8 height 10
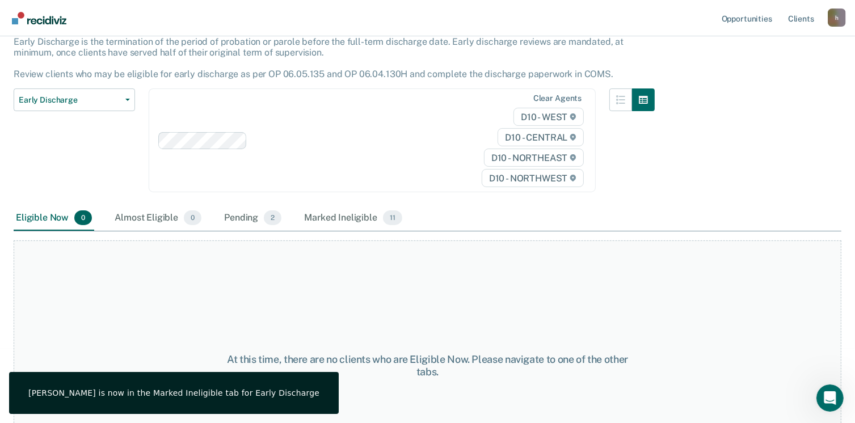
scroll to position [0, 0]
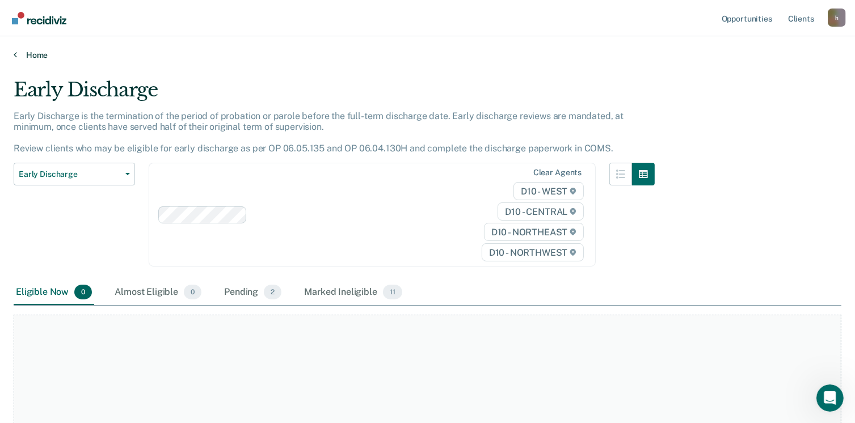
click at [28, 54] on link "Home" at bounding box center [428, 55] width 828 height 10
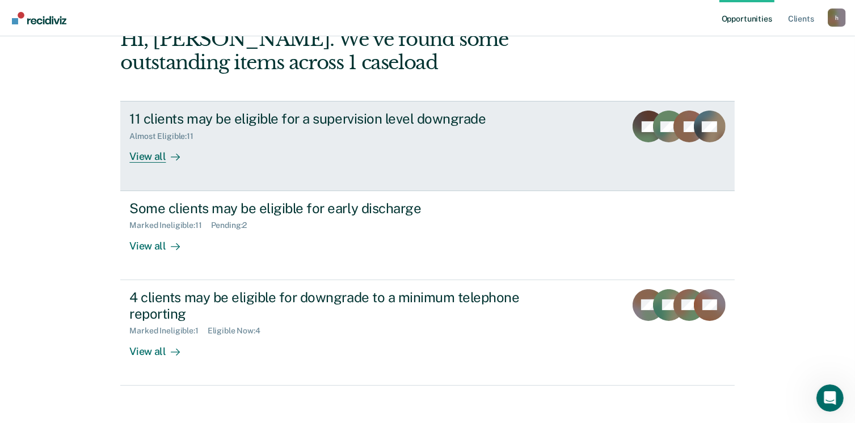
scroll to position [154, 0]
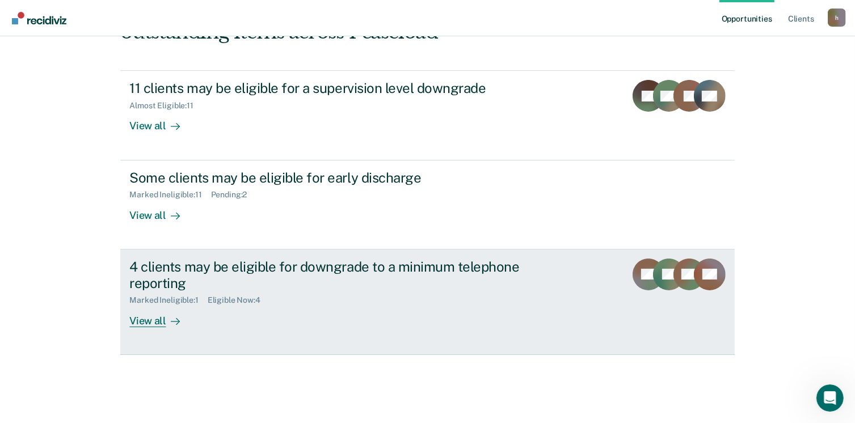
click at [152, 319] on div "View all" at bounding box center [161, 316] width 64 height 22
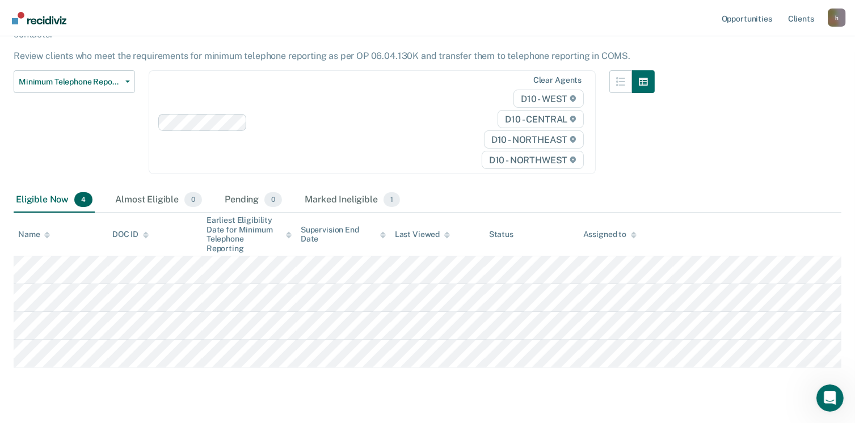
scroll to position [106, 0]
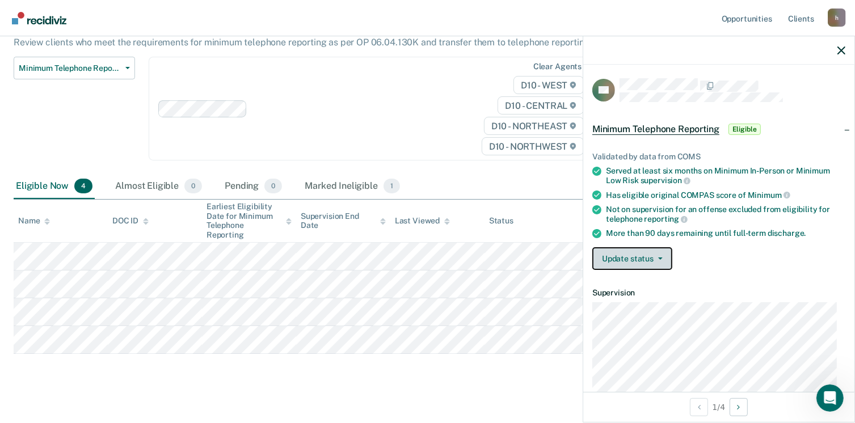
click at [625, 256] on button "Update status" at bounding box center [633, 258] width 80 height 23
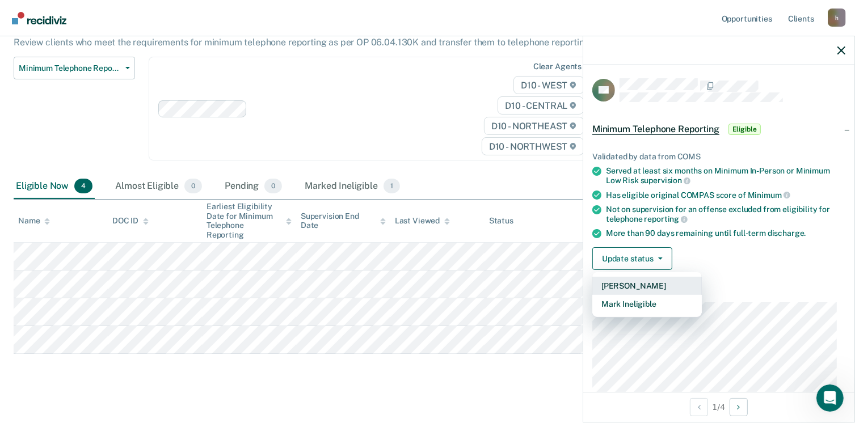
click at [638, 285] on button "[PERSON_NAME]" at bounding box center [648, 286] width 110 height 18
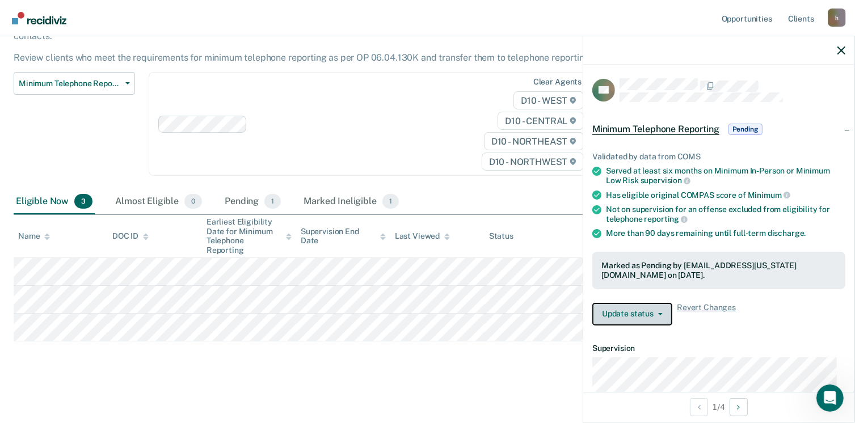
scroll to position [78, 0]
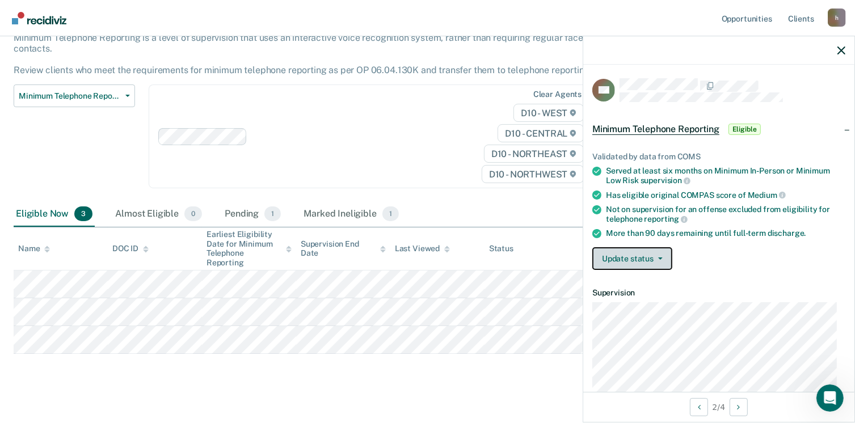
click at [617, 260] on button "Update status" at bounding box center [633, 258] width 80 height 23
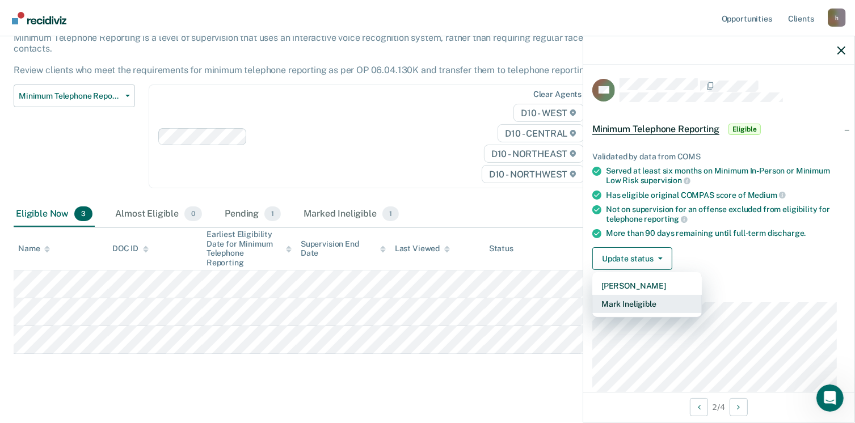
click at [632, 306] on button "Mark Ineligible" at bounding box center [648, 304] width 110 height 18
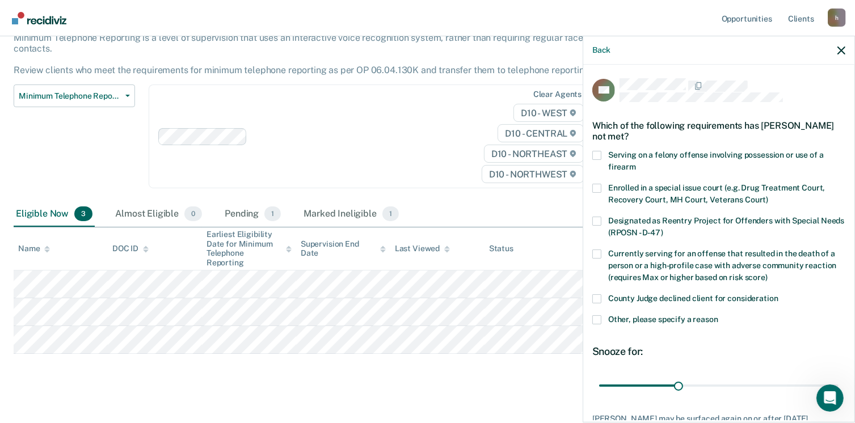
click at [598, 325] on label "Other, please specify a reason" at bounding box center [719, 322] width 253 height 12
click at [719, 316] on input "Other, please specify a reason" at bounding box center [719, 316] width 0 height 0
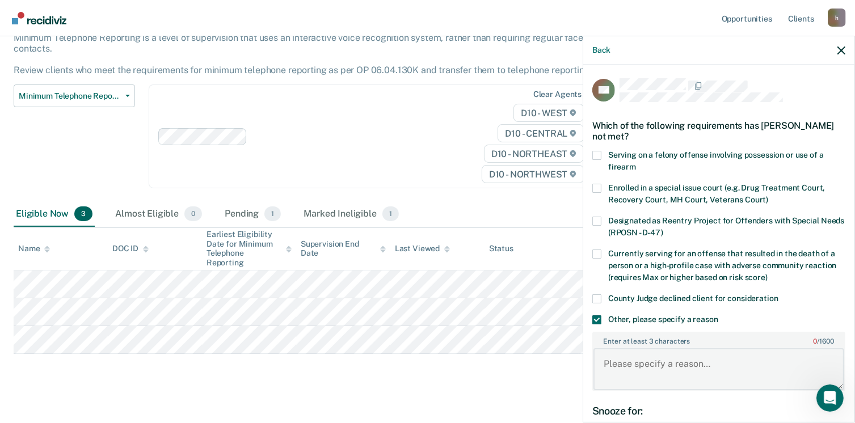
click at [645, 365] on textarea "Enter at least 3 characters 0 / 1600" at bounding box center [719, 369] width 251 height 42
type textarea "w"
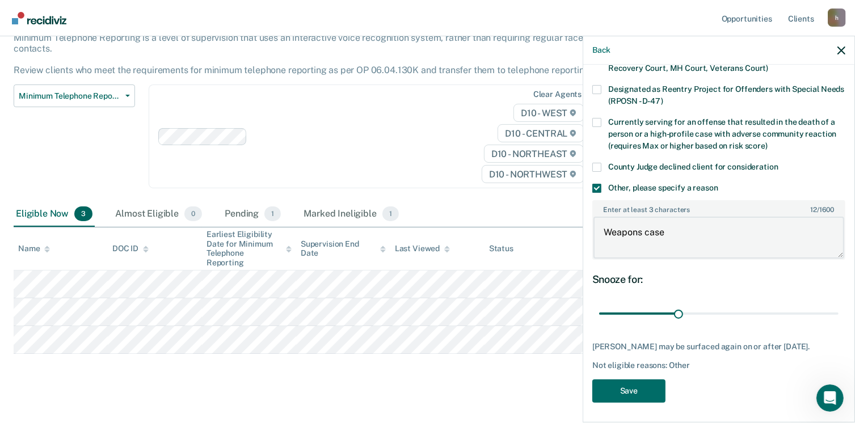
scroll to position [132, 0]
type textarea "Weapons case"
drag, startPoint x: 678, startPoint y: 314, endPoint x: 867, endPoint y: 308, distance: 189.6
type input "90"
click at [839, 308] on input "range" at bounding box center [719, 314] width 240 height 20
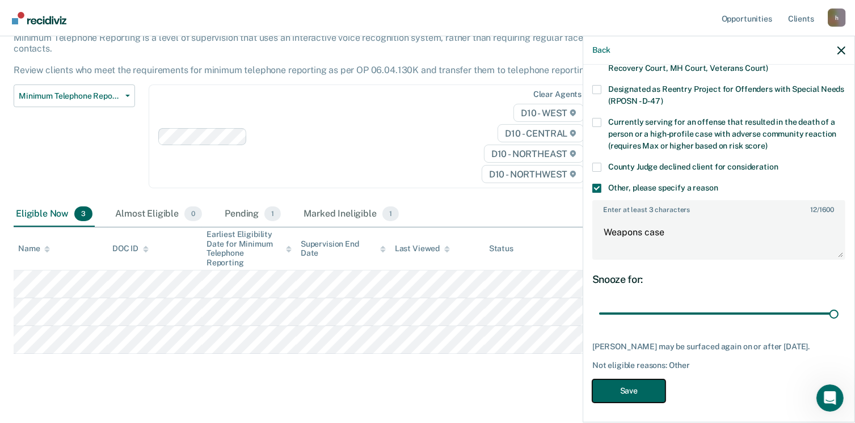
click at [620, 395] on button "Save" at bounding box center [629, 391] width 73 height 23
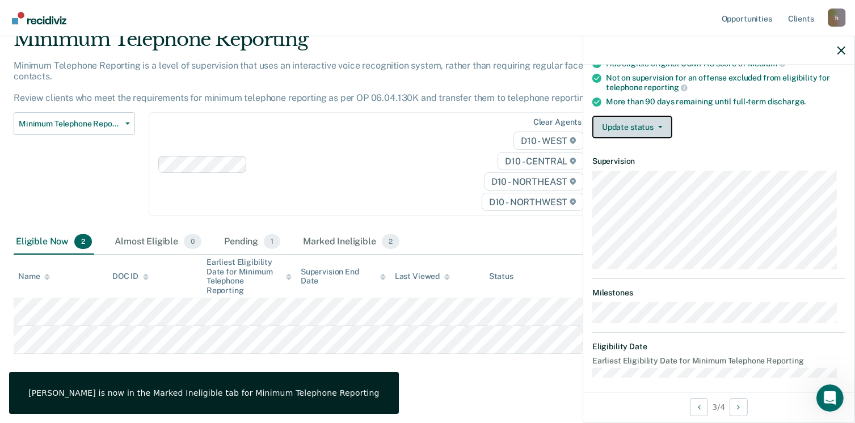
click at [631, 127] on button "Update status" at bounding box center [633, 127] width 80 height 23
click at [631, 125] on button "Update status" at bounding box center [633, 127] width 80 height 23
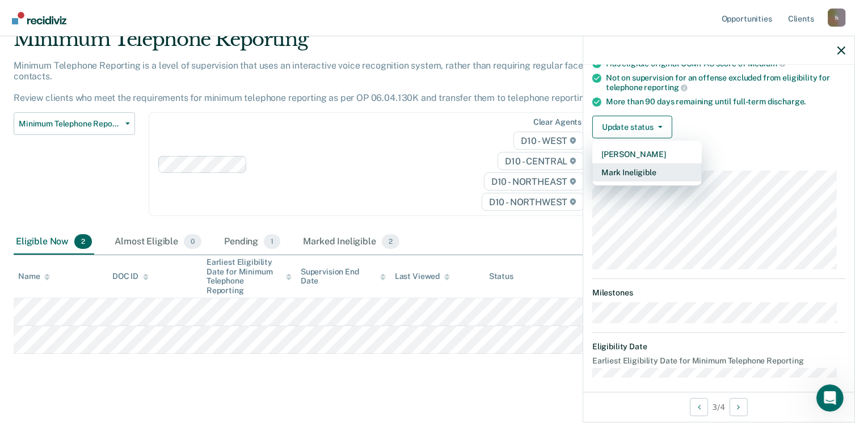
click at [629, 169] on button "Mark Ineligible" at bounding box center [648, 172] width 110 height 18
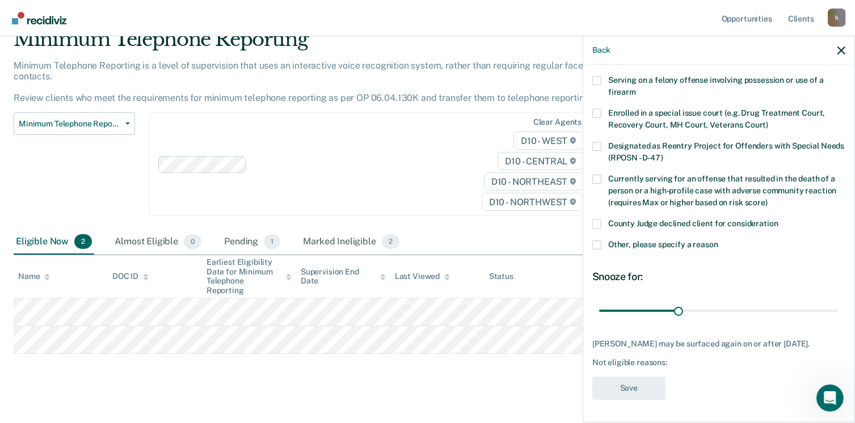
click at [629, 174] on span "Currently serving for an offense that resulted in the death of a person or a hi…" at bounding box center [722, 190] width 228 height 33
click at [768, 199] on input "Currently serving for an offense that resulted in the death of a person or a hi…" at bounding box center [768, 199] width 0 height 0
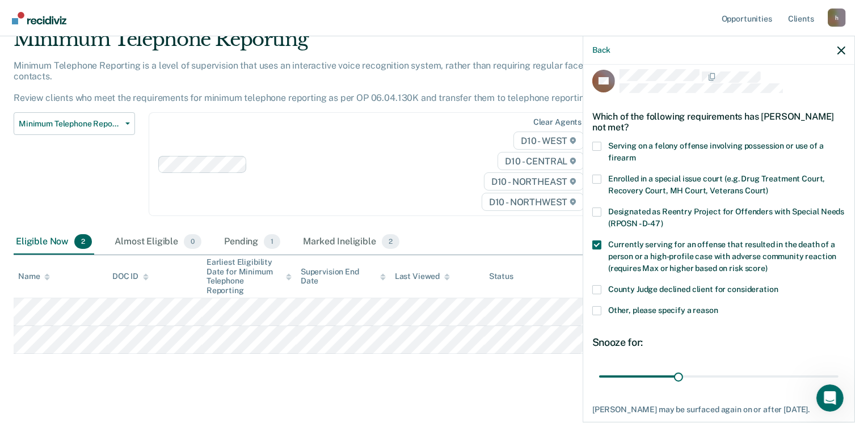
scroll to position [0, 0]
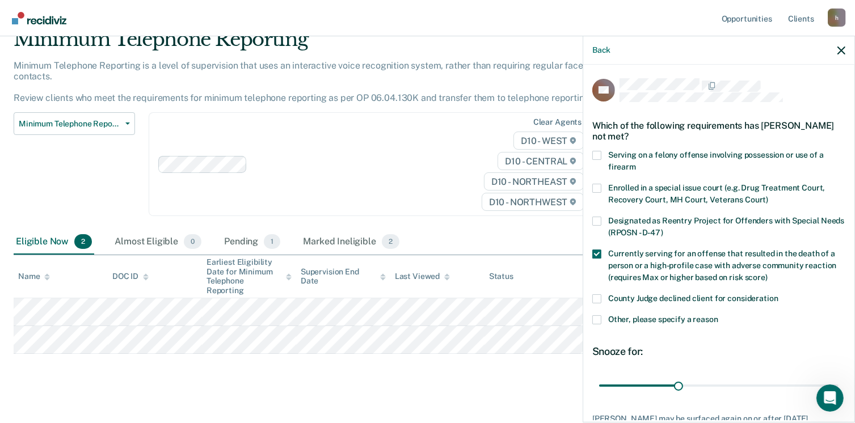
click at [598, 254] on span at bounding box center [597, 254] width 9 height 9
click at [768, 274] on input "Currently serving for an offense that resulted in the death of a person or a hi…" at bounding box center [768, 274] width 0 height 0
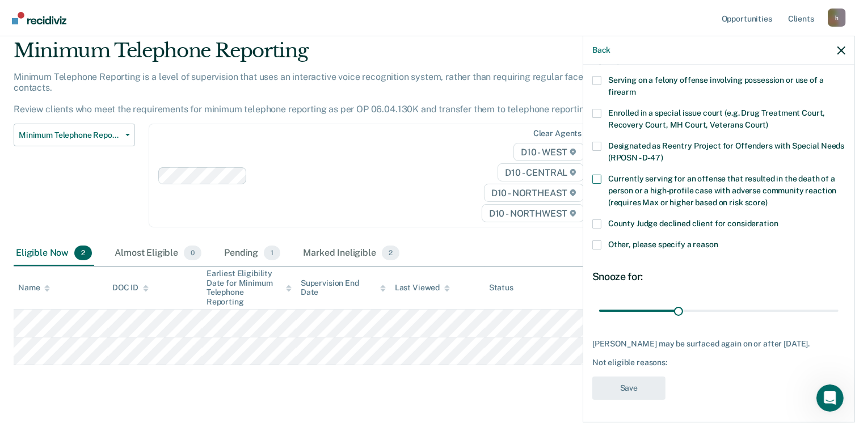
scroll to position [51, 0]
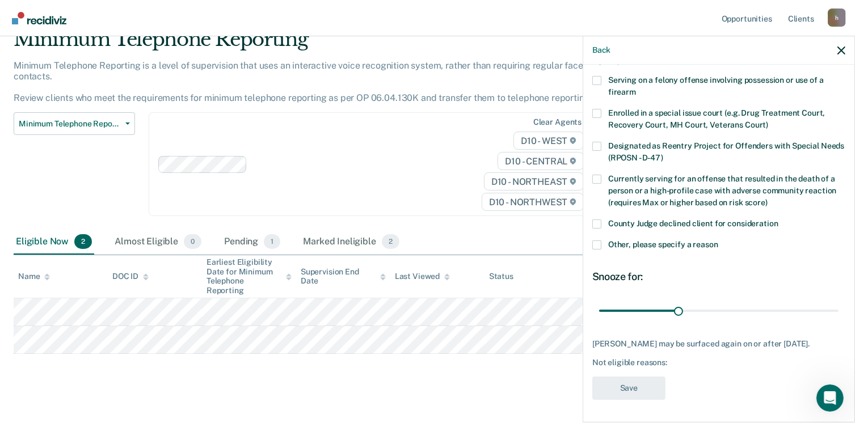
click at [602, 241] on label "Other, please specify a reason" at bounding box center [719, 247] width 253 height 12
click at [719, 241] on input "Other, please specify a reason" at bounding box center [719, 241] width 0 height 0
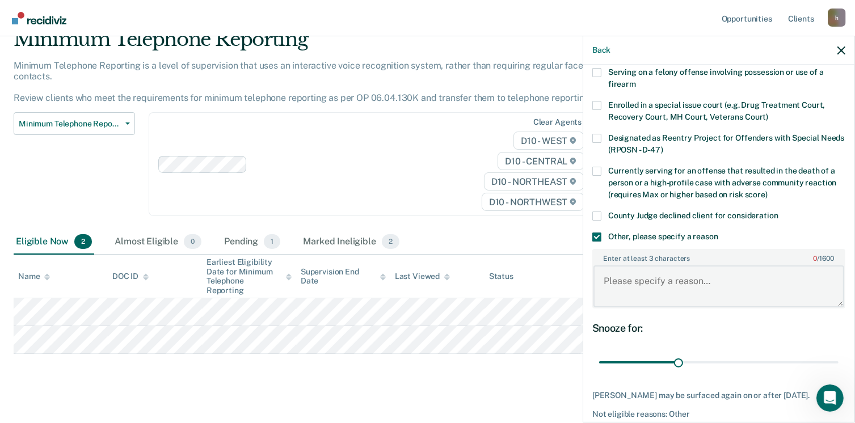
click at [620, 280] on textarea "Enter at least 3 characters 0 / 1600" at bounding box center [719, 287] width 251 height 42
type textarea "N"
type textarea "Needs to work on compliance with [DEMOGRAPHIC_DATA] conditions"
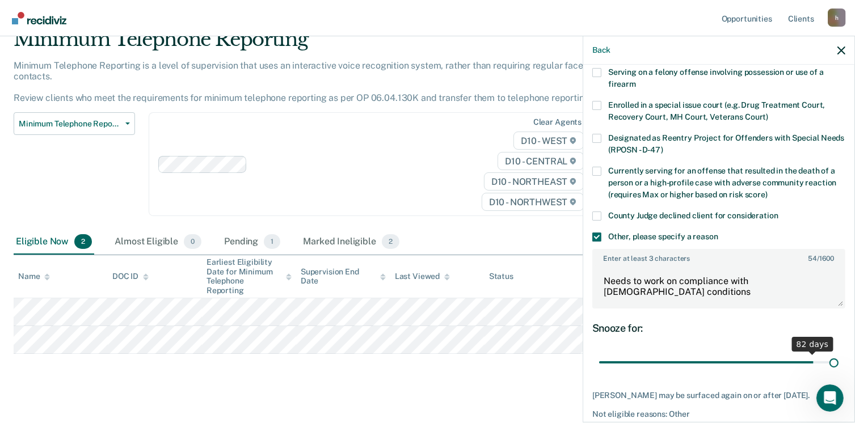
drag, startPoint x: 675, startPoint y: 360, endPoint x: 867, endPoint y: 364, distance: 192.4
type input "90"
click at [839, 364] on input "range" at bounding box center [719, 363] width 240 height 20
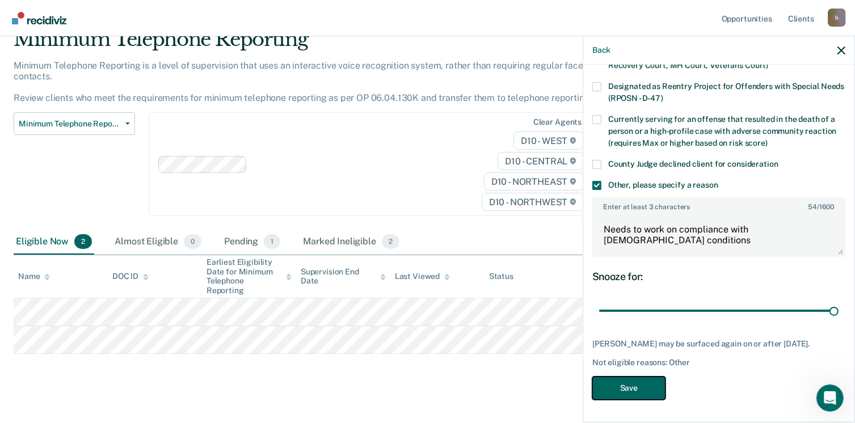
click at [649, 386] on button "Save" at bounding box center [629, 388] width 73 height 23
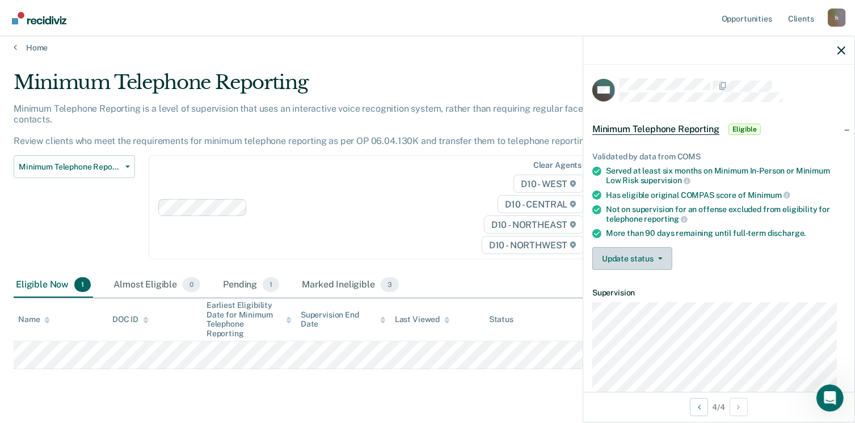
scroll to position [0, 0]
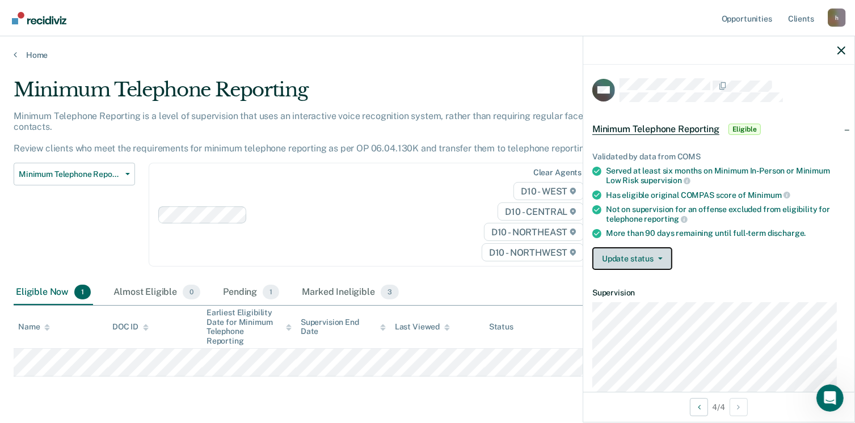
click at [621, 252] on button "Update status" at bounding box center [633, 258] width 80 height 23
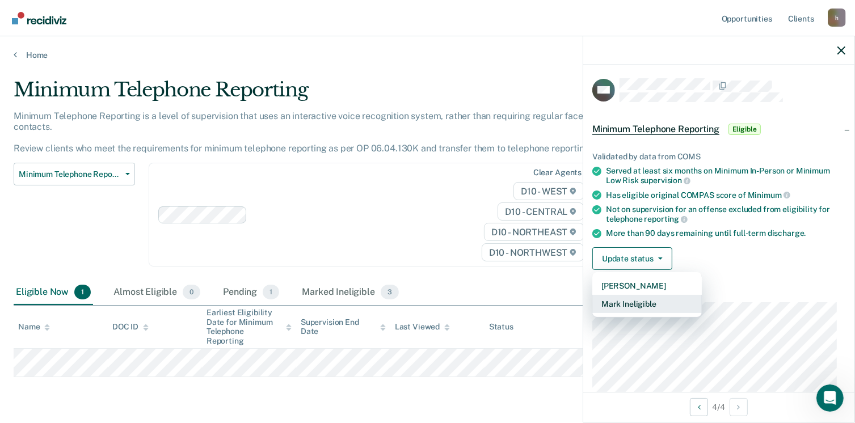
click at [629, 299] on button "Mark Ineligible" at bounding box center [648, 304] width 110 height 18
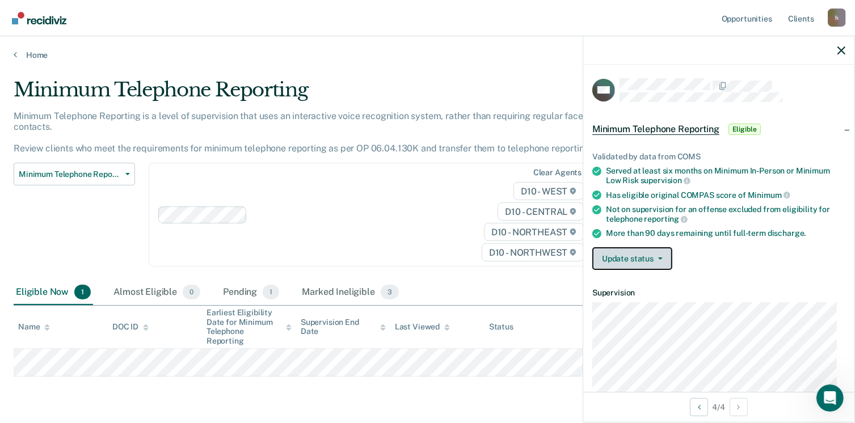
click at [641, 260] on button "Update status" at bounding box center [633, 258] width 80 height 23
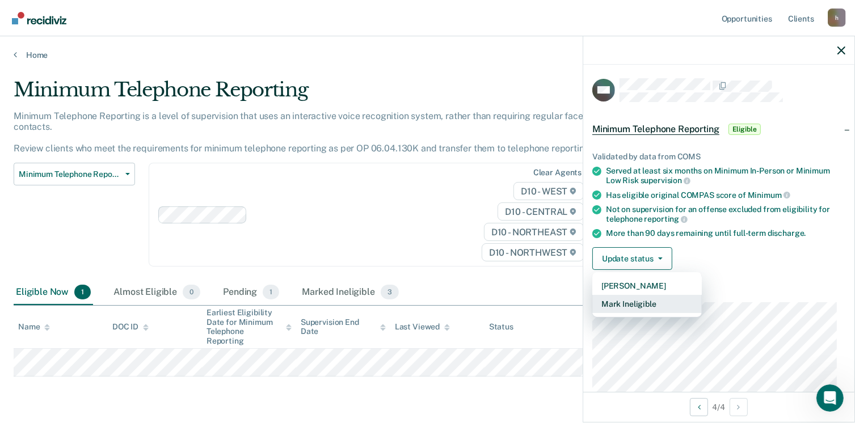
click at [638, 302] on button "Mark Ineligible" at bounding box center [648, 304] width 110 height 18
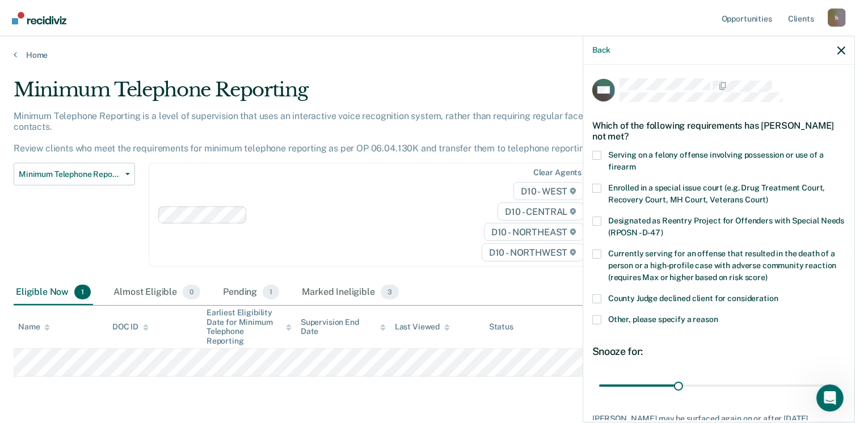
click at [602, 318] on label "Other, please specify a reason" at bounding box center [719, 322] width 253 height 12
click at [719, 316] on input "Other, please specify a reason" at bounding box center [719, 316] width 0 height 0
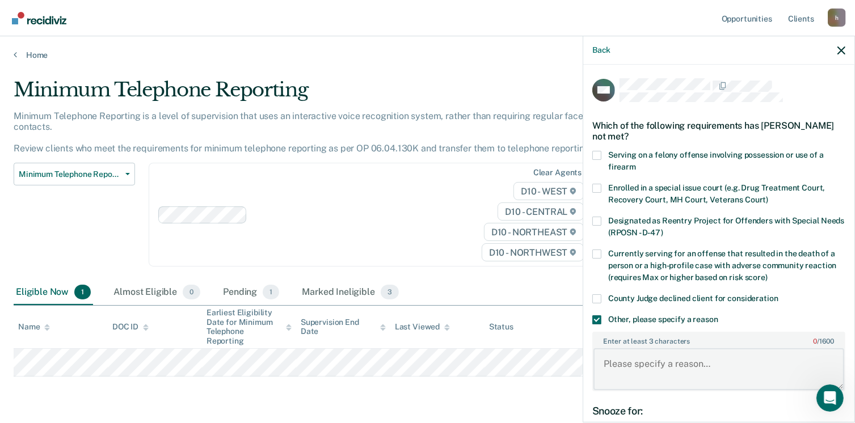
click at [670, 364] on textarea "Enter at least 3 characters 0 / 1600" at bounding box center [719, 369] width 251 height 42
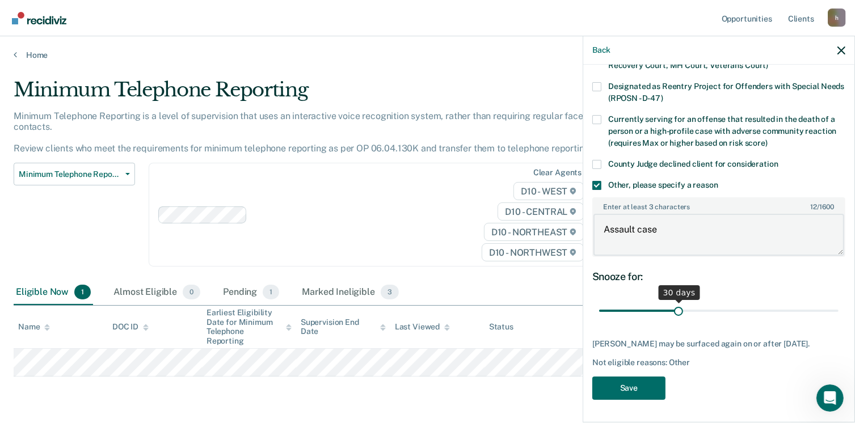
scroll to position [141, 0]
type textarea "Assault case"
drag, startPoint x: 687, startPoint y: 302, endPoint x: 867, endPoint y: 292, distance: 180.8
type input "90"
click at [839, 301] on input "range" at bounding box center [719, 311] width 240 height 20
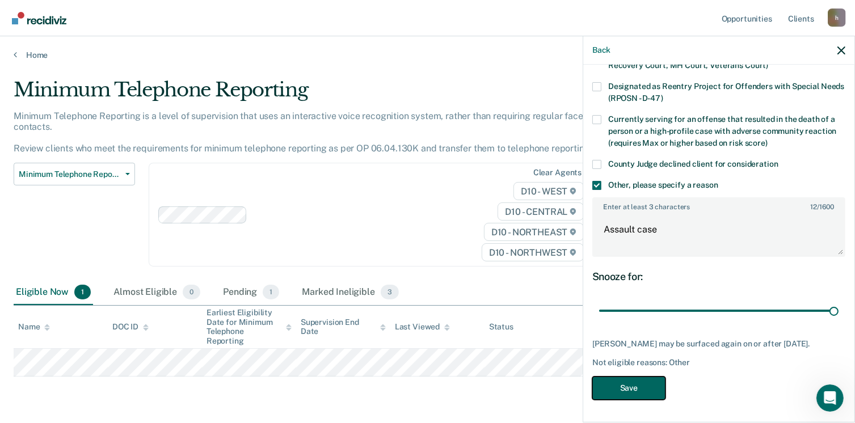
click at [637, 385] on button "Save" at bounding box center [629, 388] width 73 height 23
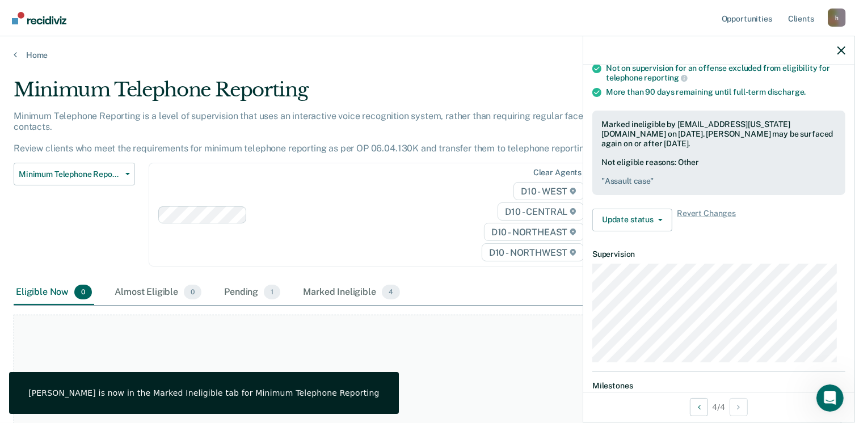
click at [29, 48] on div "Home" at bounding box center [427, 48] width 855 height 24
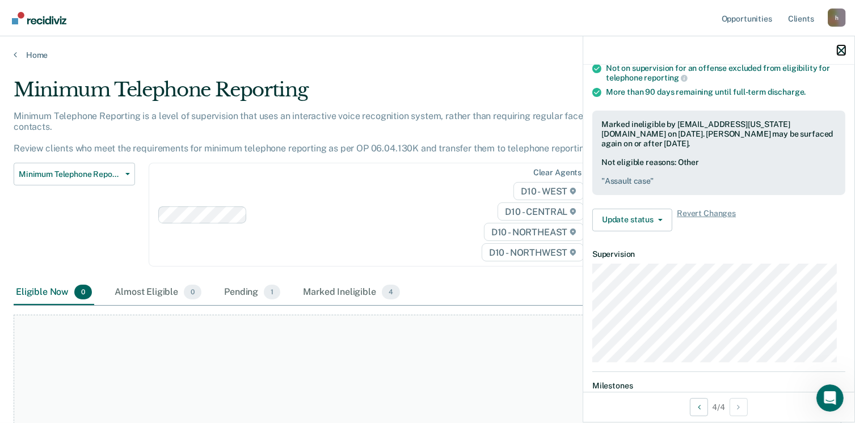
click at [840, 53] on icon "button" at bounding box center [842, 51] width 8 height 8
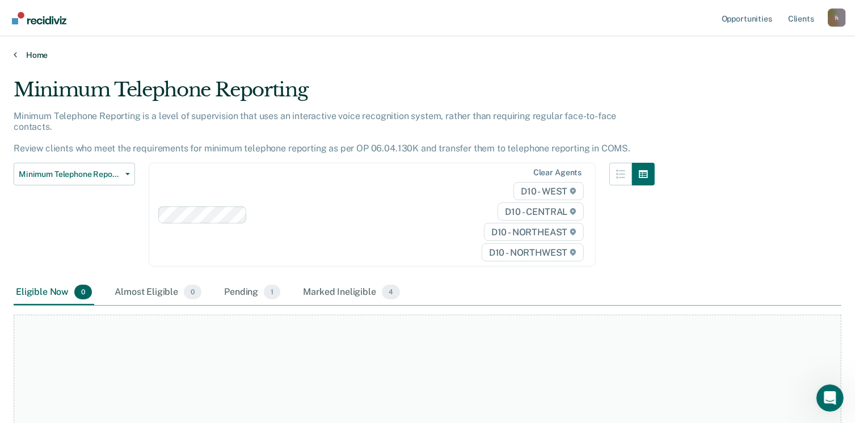
click at [17, 55] on link "Home" at bounding box center [428, 55] width 828 height 10
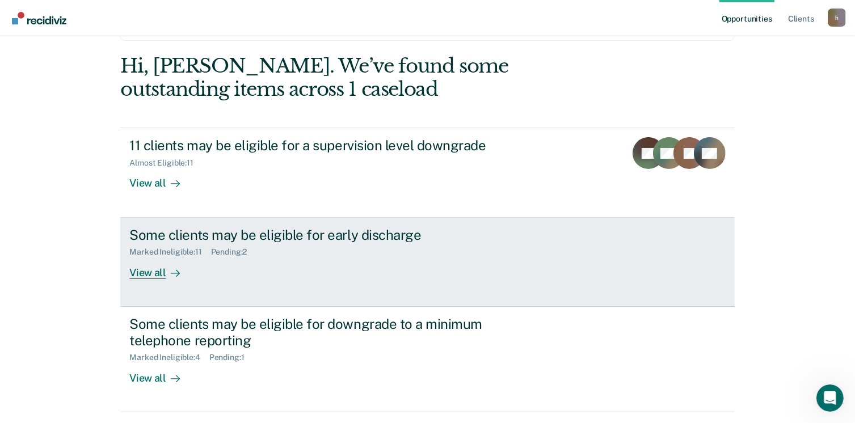
scroll to position [154, 0]
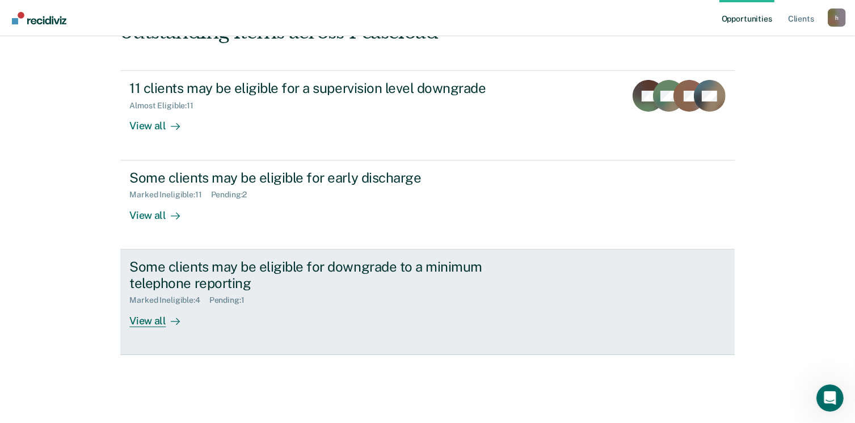
click at [138, 327] on link "Some clients may be eligible for downgrade to a minimum telephone reporting Mar…" at bounding box center [427, 303] width 614 height 106
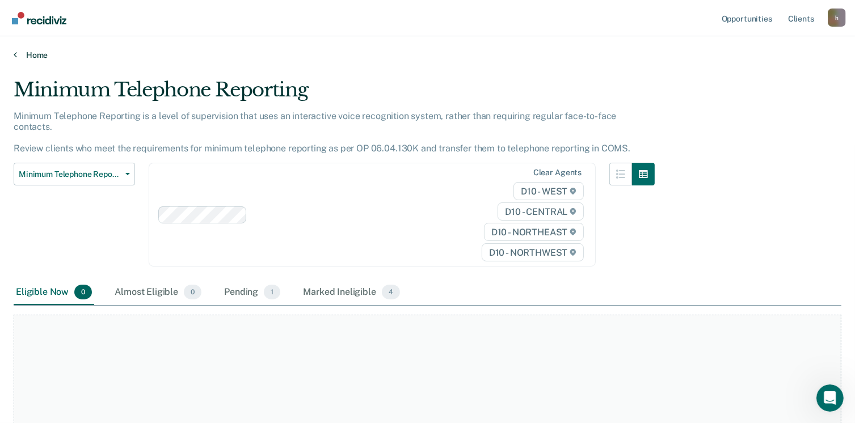
click at [18, 54] on link "Home" at bounding box center [428, 55] width 828 height 10
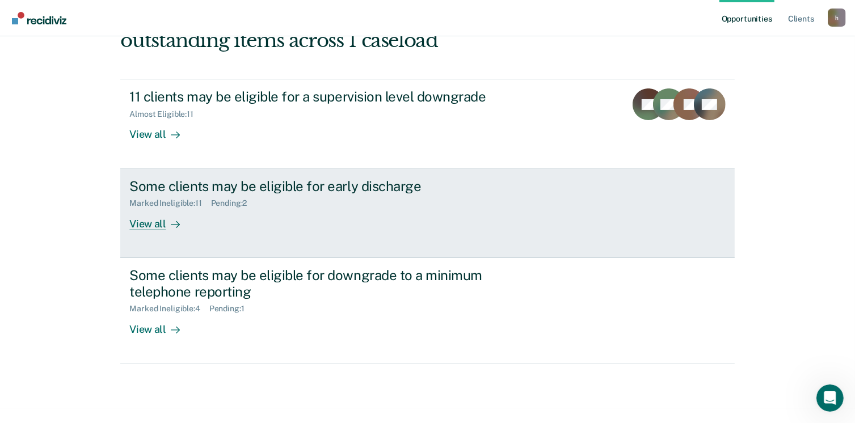
scroll to position [154, 0]
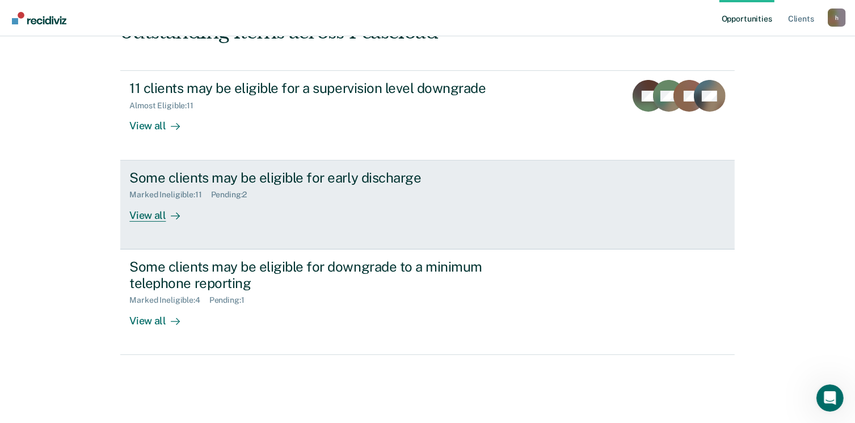
click at [154, 219] on div "View all" at bounding box center [161, 211] width 64 height 22
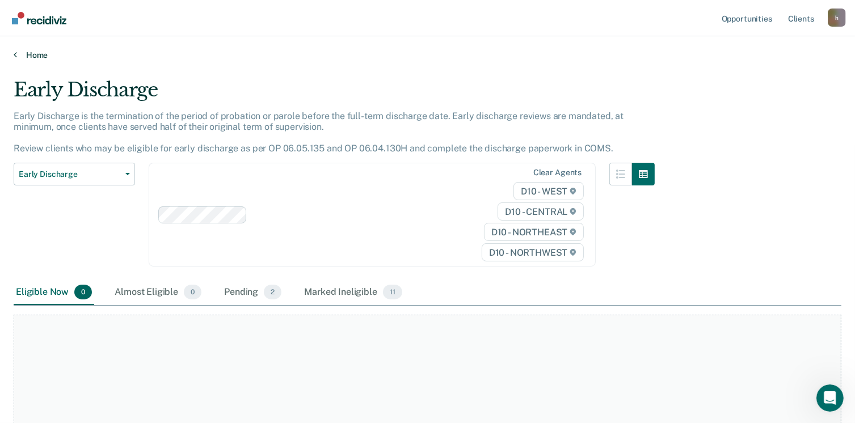
click at [30, 57] on link "Home" at bounding box center [428, 55] width 828 height 10
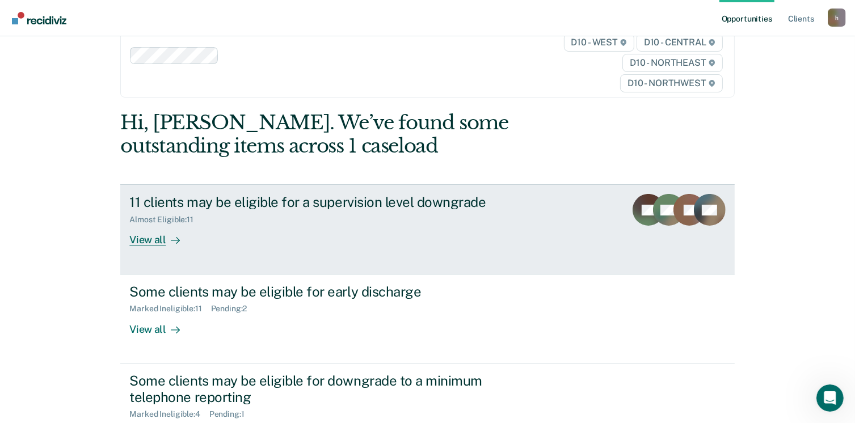
scroll to position [57, 0]
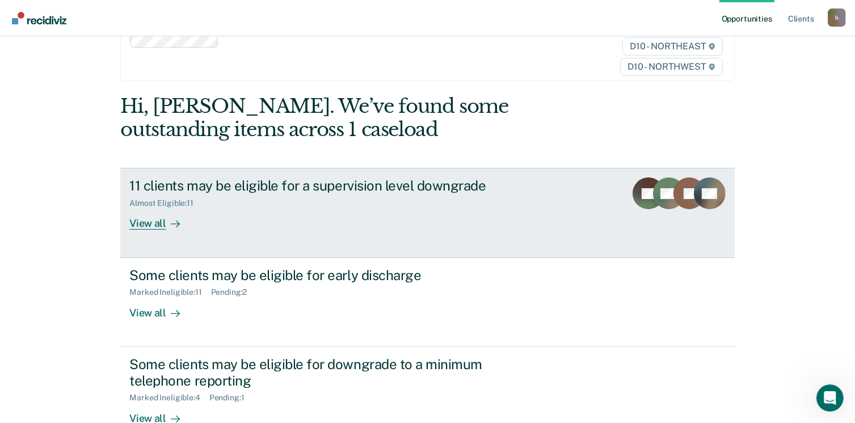
click at [152, 226] on div "View all" at bounding box center [161, 219] width 64 height 22
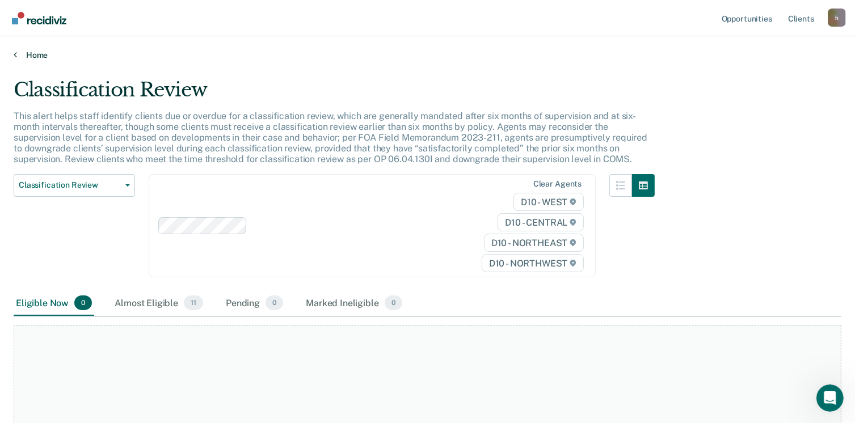
click at [33, 53] on link "Home" at bounding box center [428, 55] width 828 height 10
